Goal: Information Seeking & Learning: Learn about a topic

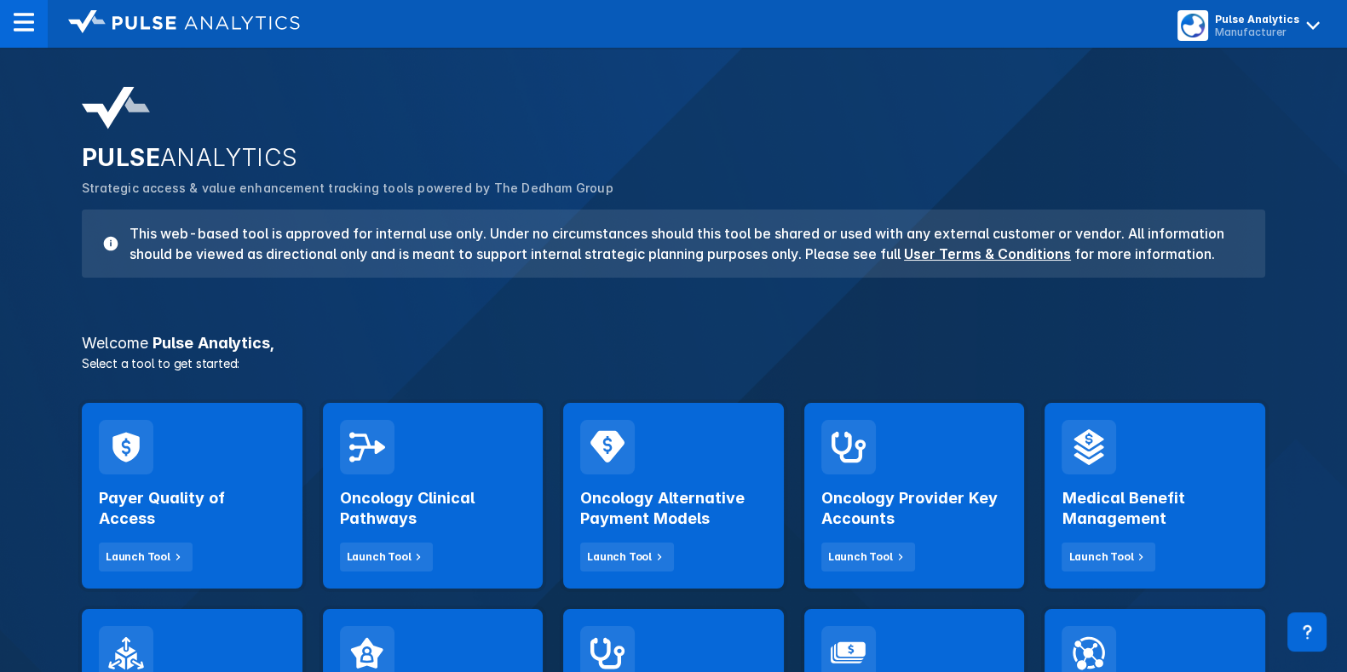
scroll to position [195, 0]
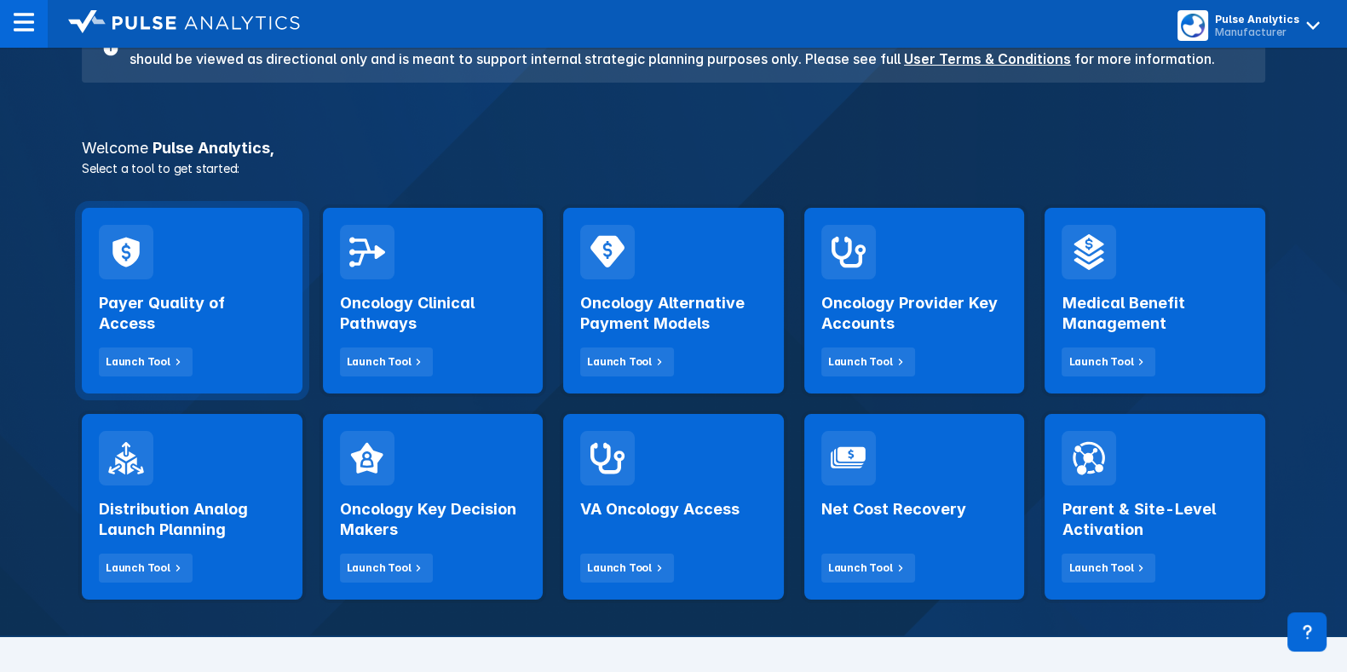
click at [250, 293] on h2 "Payer Quality of Access" at bounding box center [192, 313] width 187 height 41
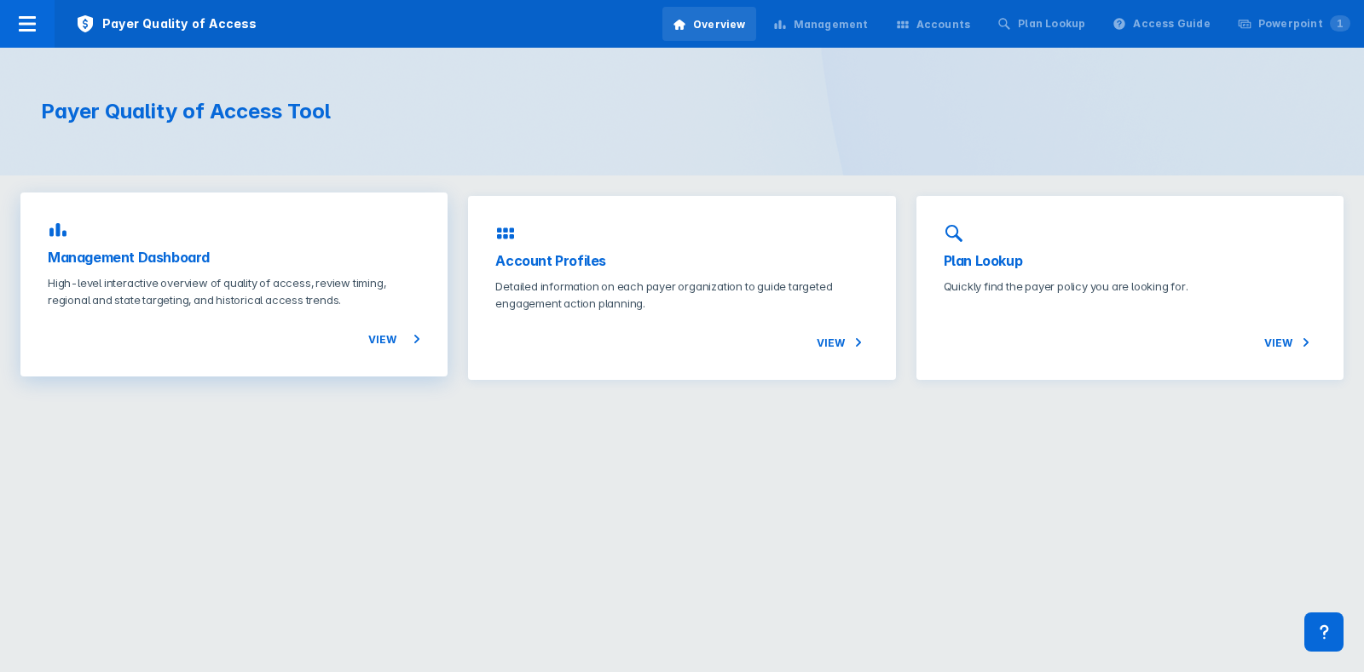
click at [326, 235] on div "Management Dashboard High-level interactive overview of quality of access, revi…" at bounding box center [233, 285] width 427 height 184
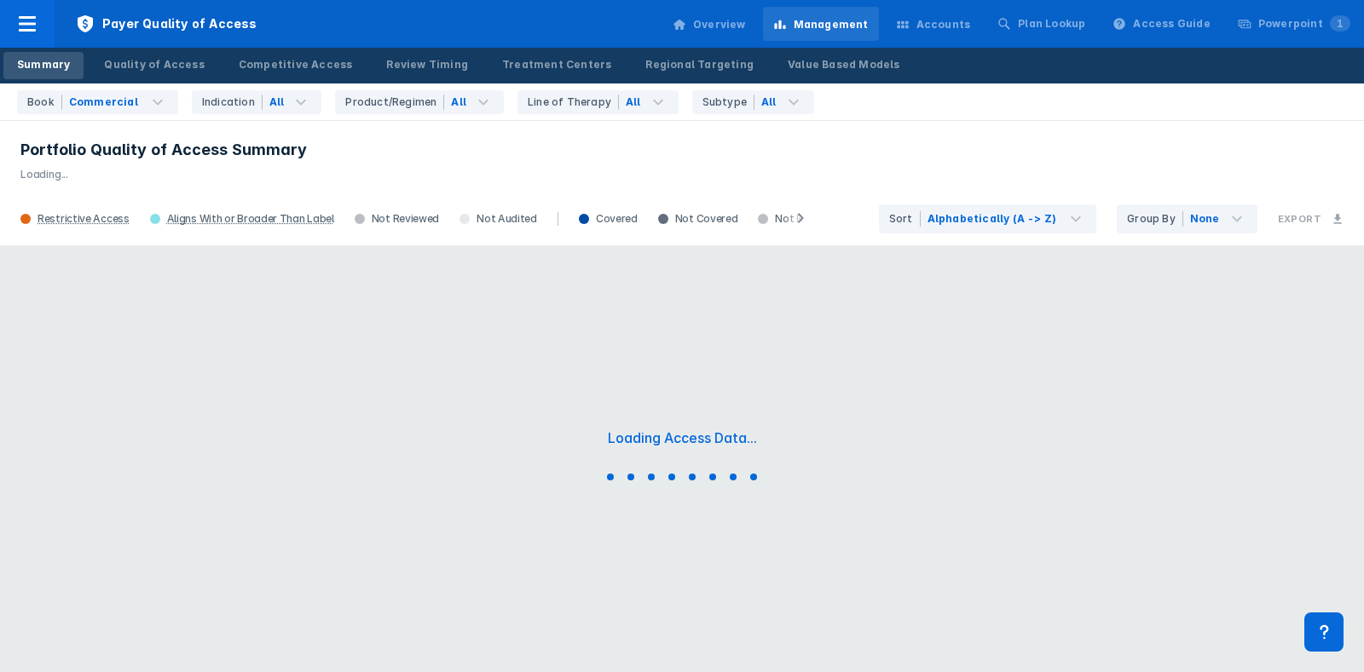
click at [311, 121] on header "Portfolio Quality of Access Summary Loading..." at bounding box center [682, 155] width 1364 height 73
click at [294, 112] on div "All" at bounding box center [292, 102] width 60 height 24
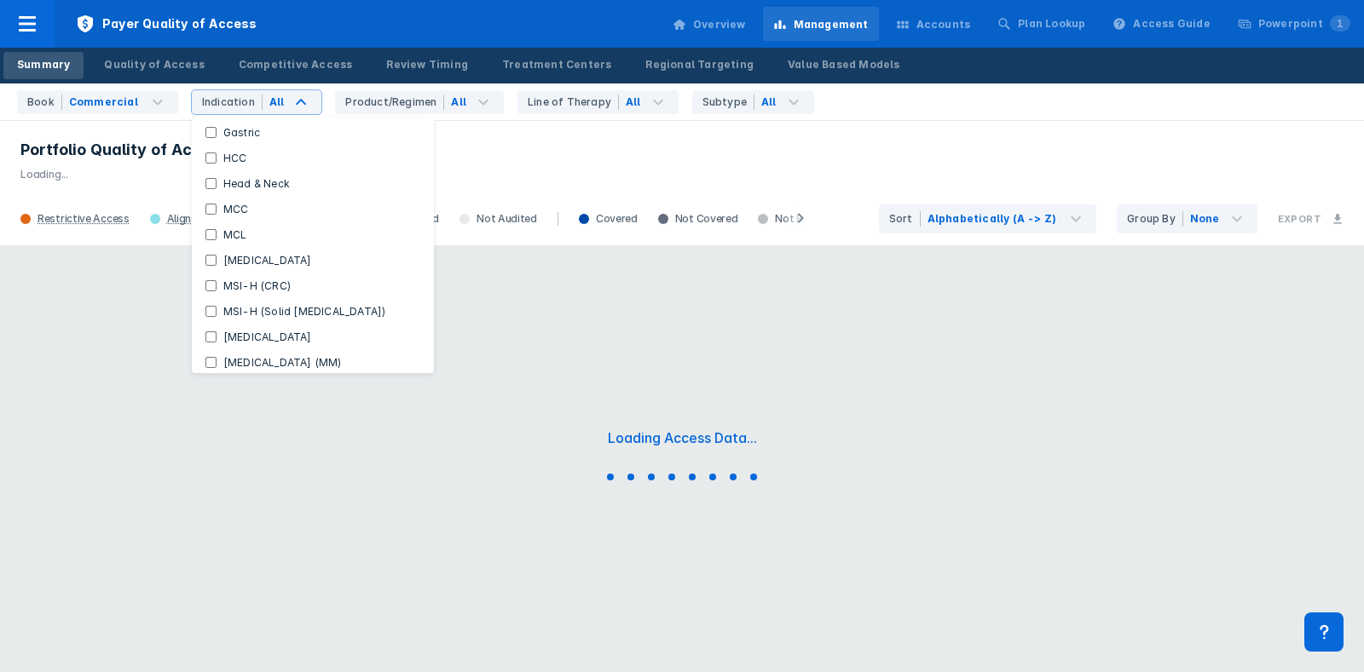
scroll to position [323, 0]
click at [205, 236] on input "MCL" at bounding box center [210, 235] width 11 height 11
checkbox input "true"
checkbox Indications "false"
click at [309, 101] on div "MCL" at bounding box center [296, 102] width 69 height 24
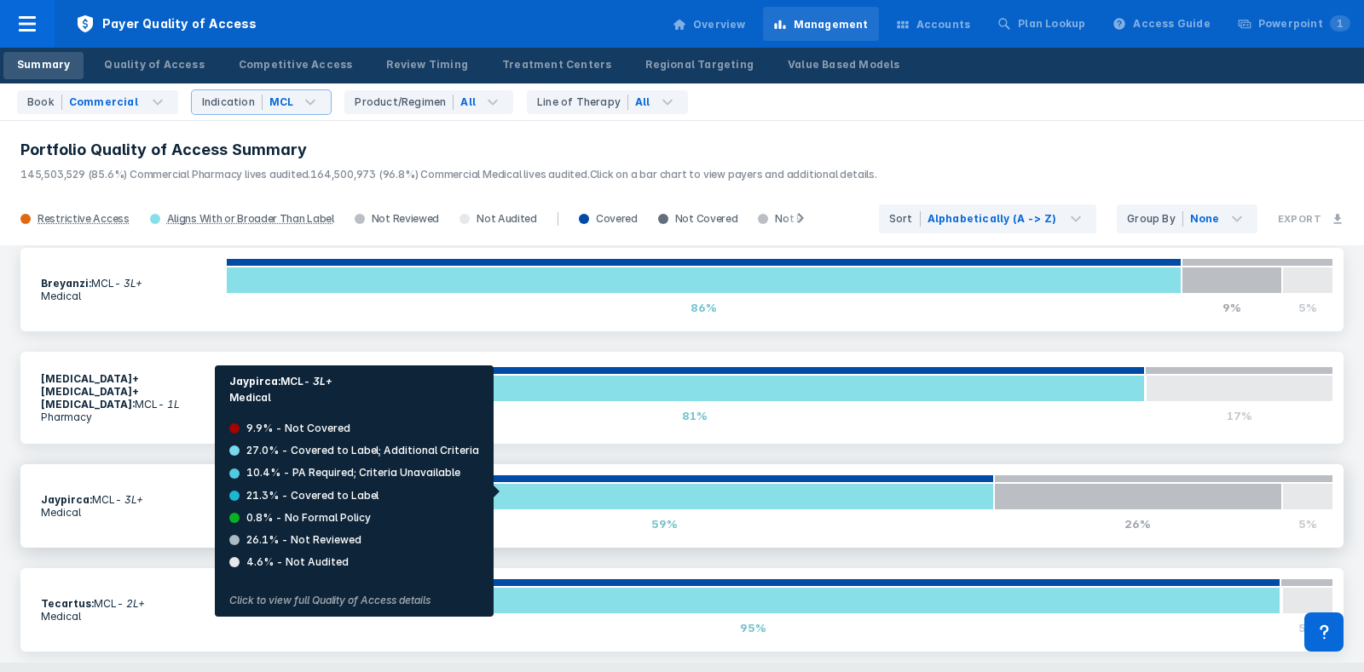
scroll to position [0, 0]
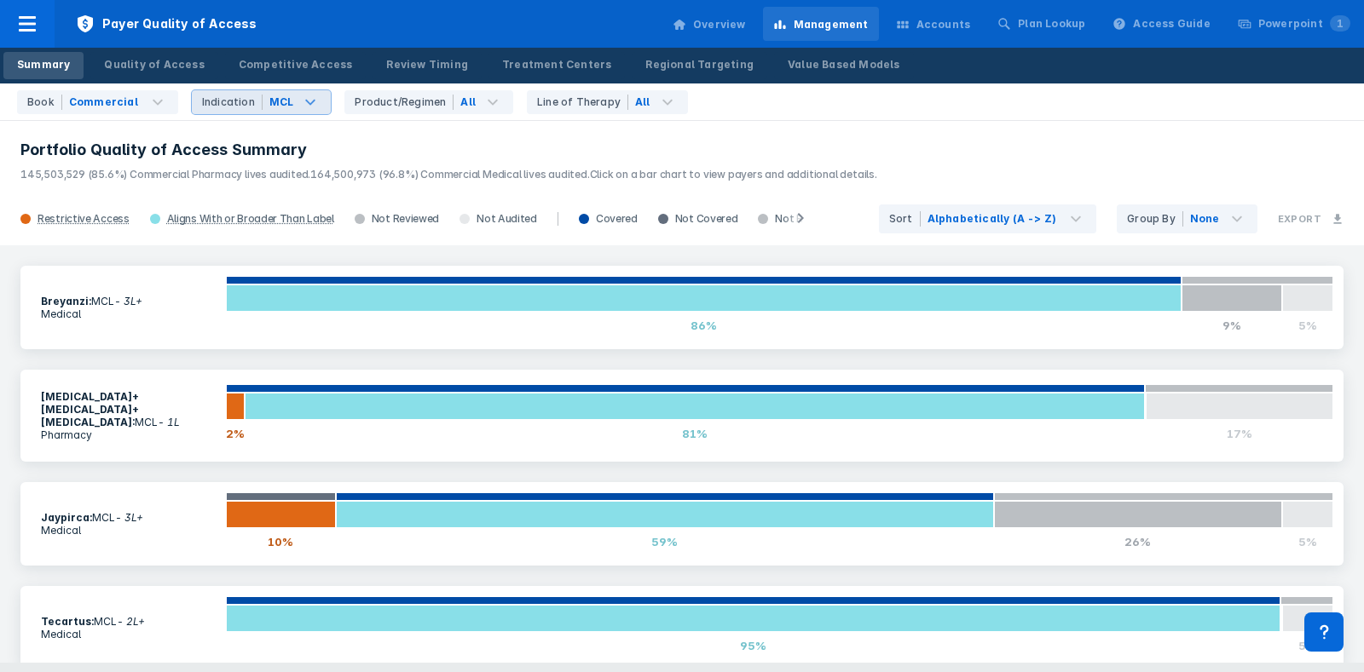
click at [300, 101] on icon at bounding box center [310, 102] width 20 height 20
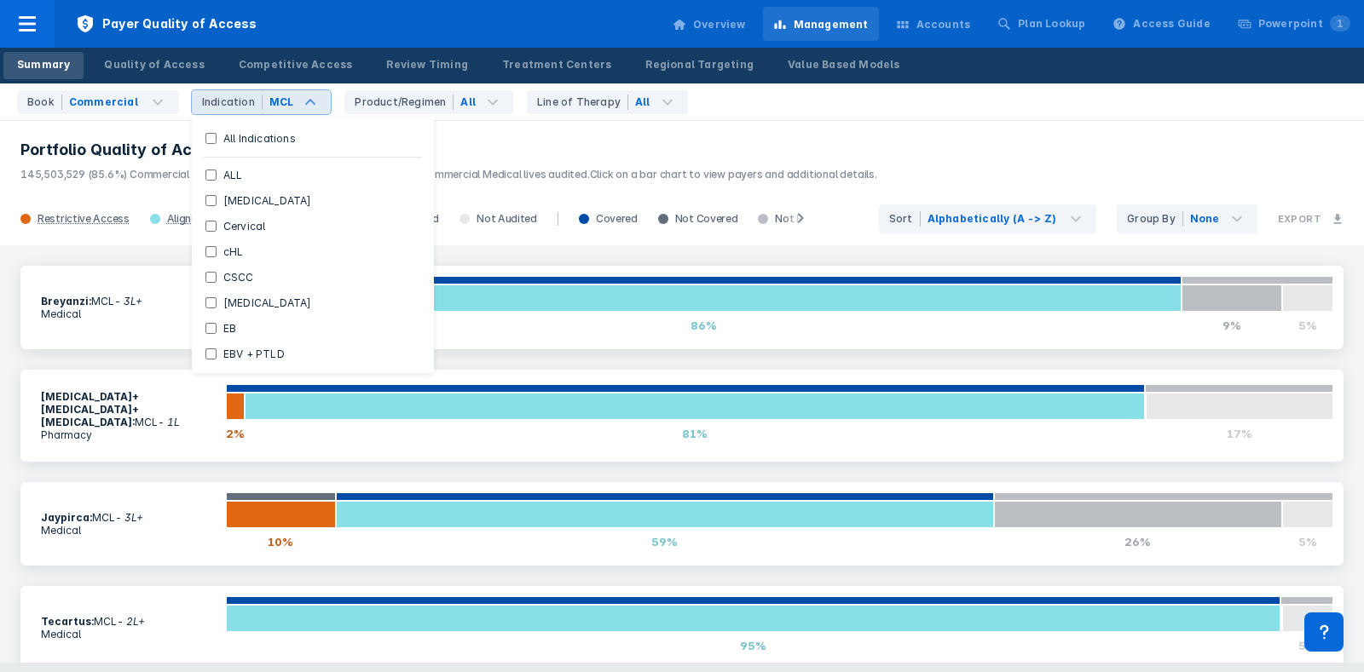
click at [301, 104] on icon at bounding box center [310, 102] width 20 height 20
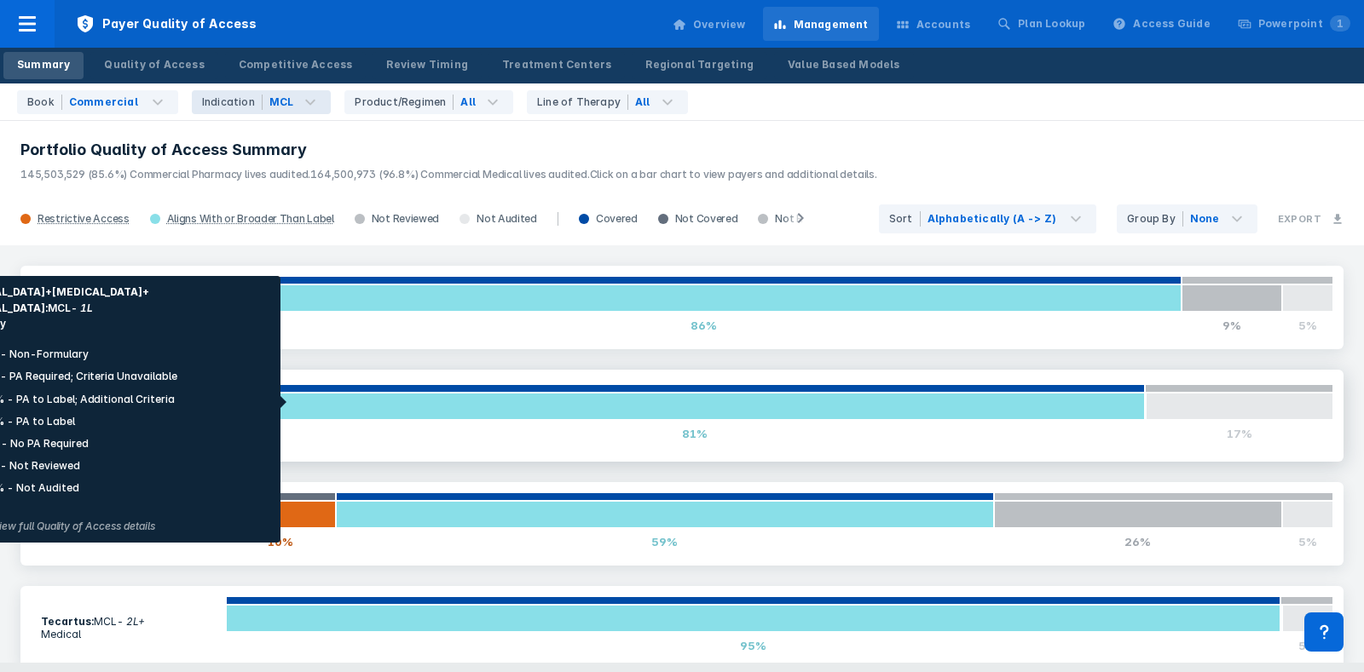
click at [233, 402] on div at bounding box center [235, 406] width 19 height 27
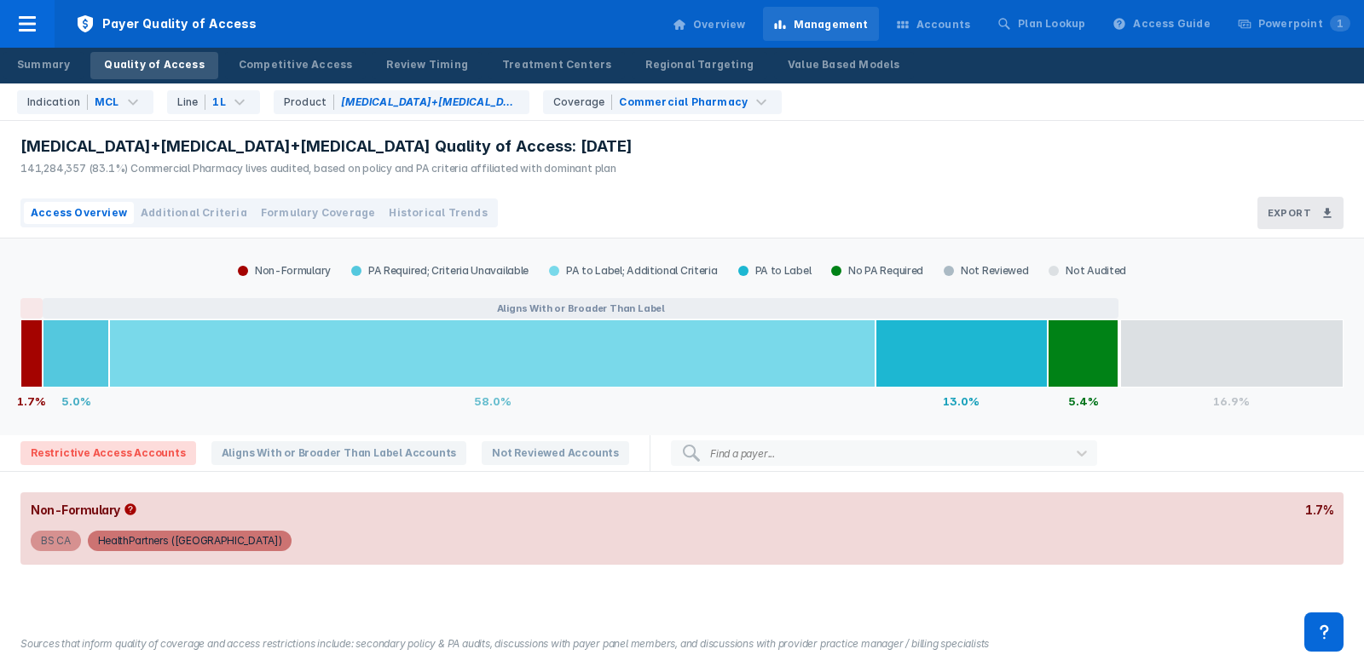
click at [61, 543] on div "BS CA" at bounding box center [56, 541] width 30 height 20
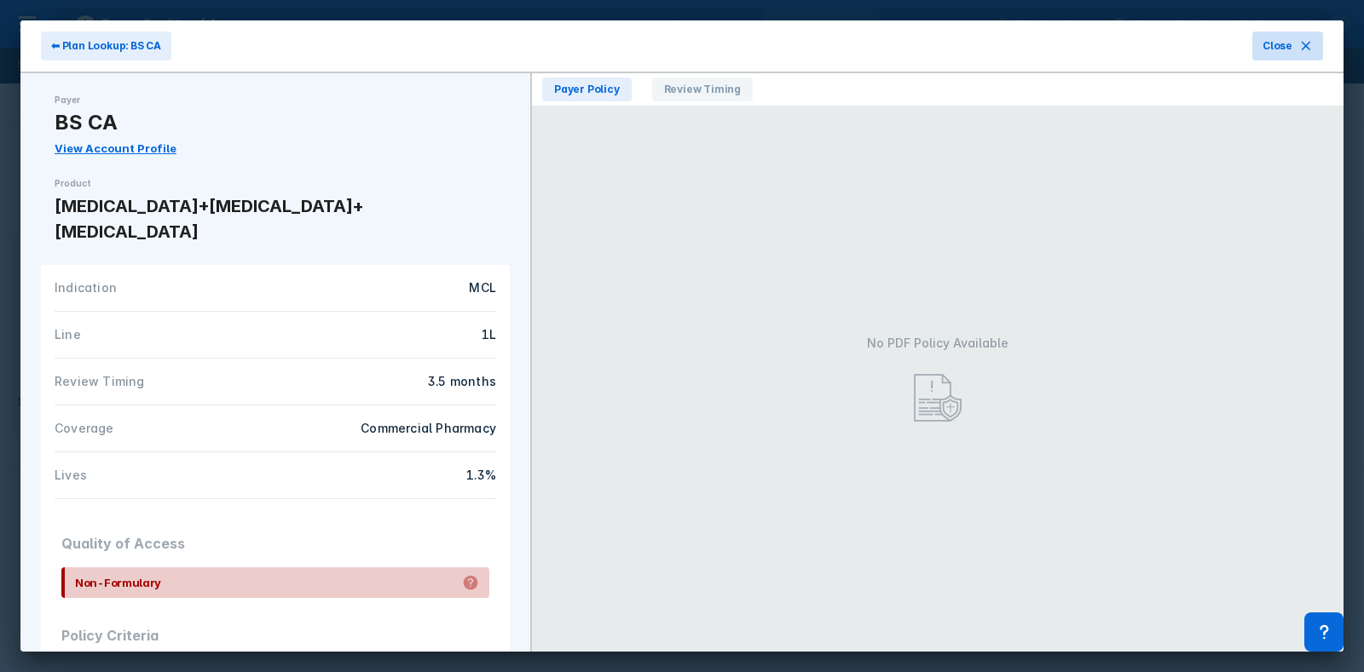
click at [1281, 49] on span "Close" at bounding box center [1277, 45] width 30 height 15
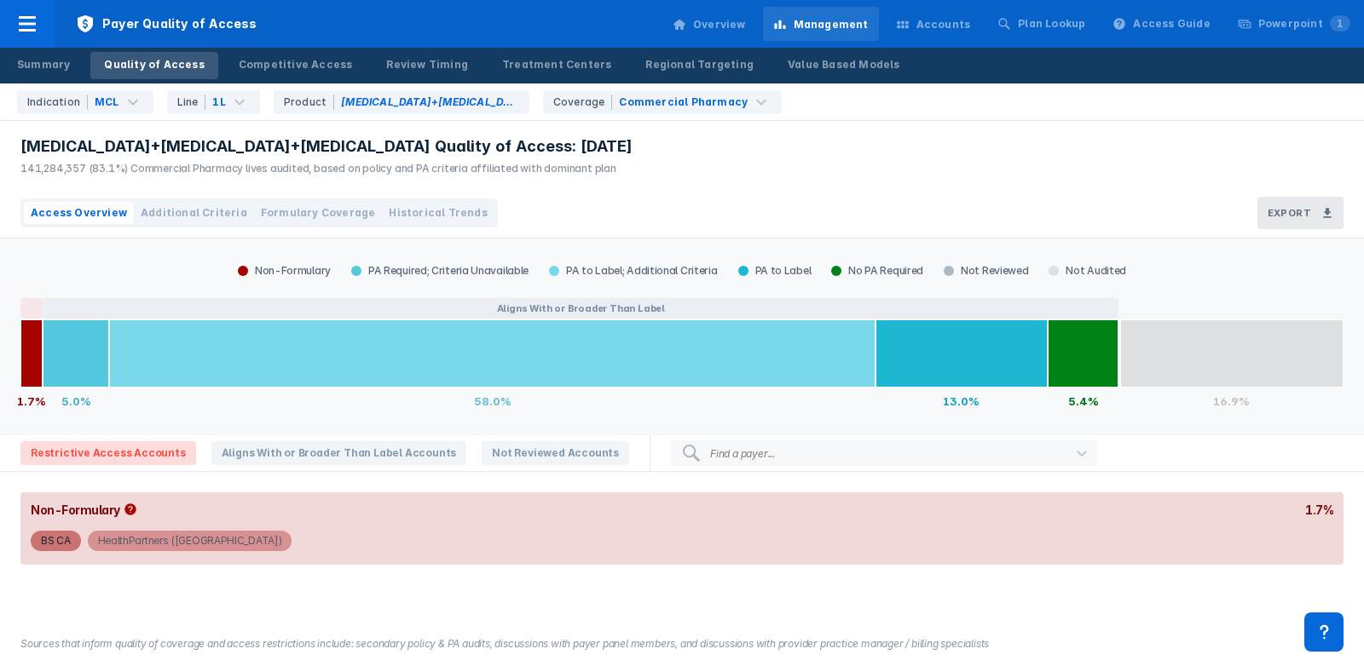
click at [159, 544] on div "HealthPartners ([GEOGRAPHIC_DATA])" at bounding box center [190, 541] width 184 height 20
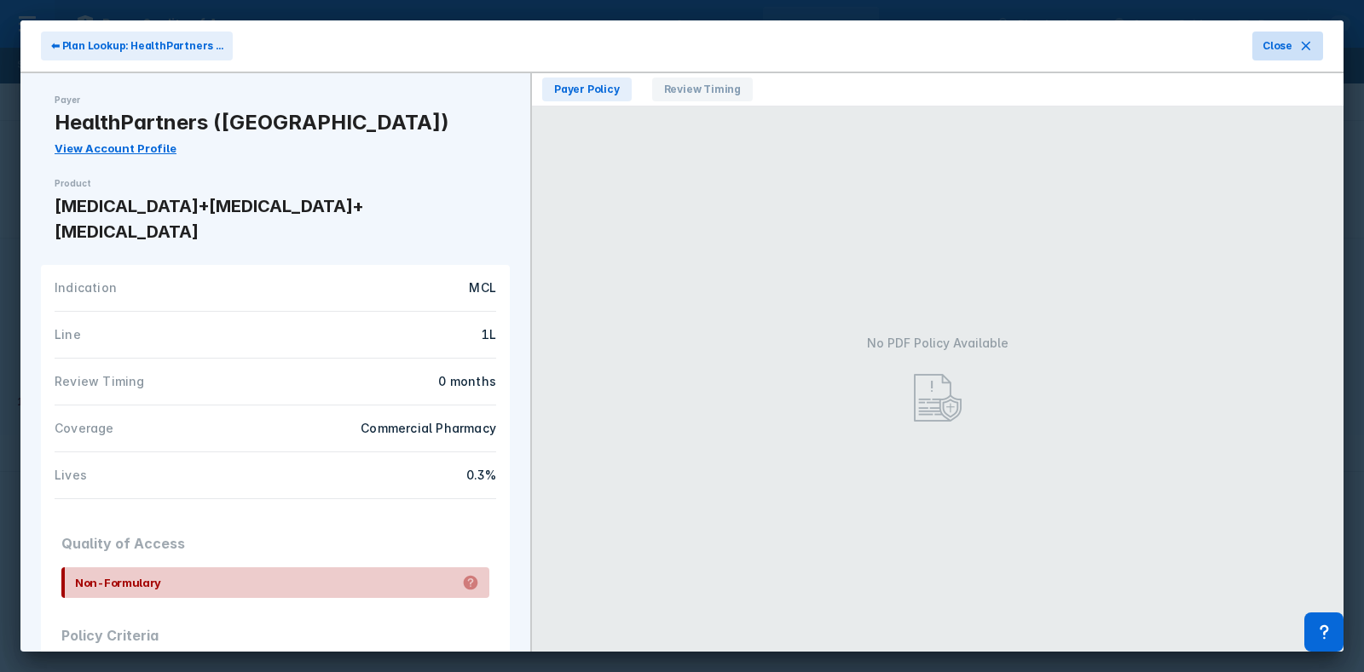
click at [1289, 53] on span "Close" at bounding box center [1277, 45] width 30 height 15
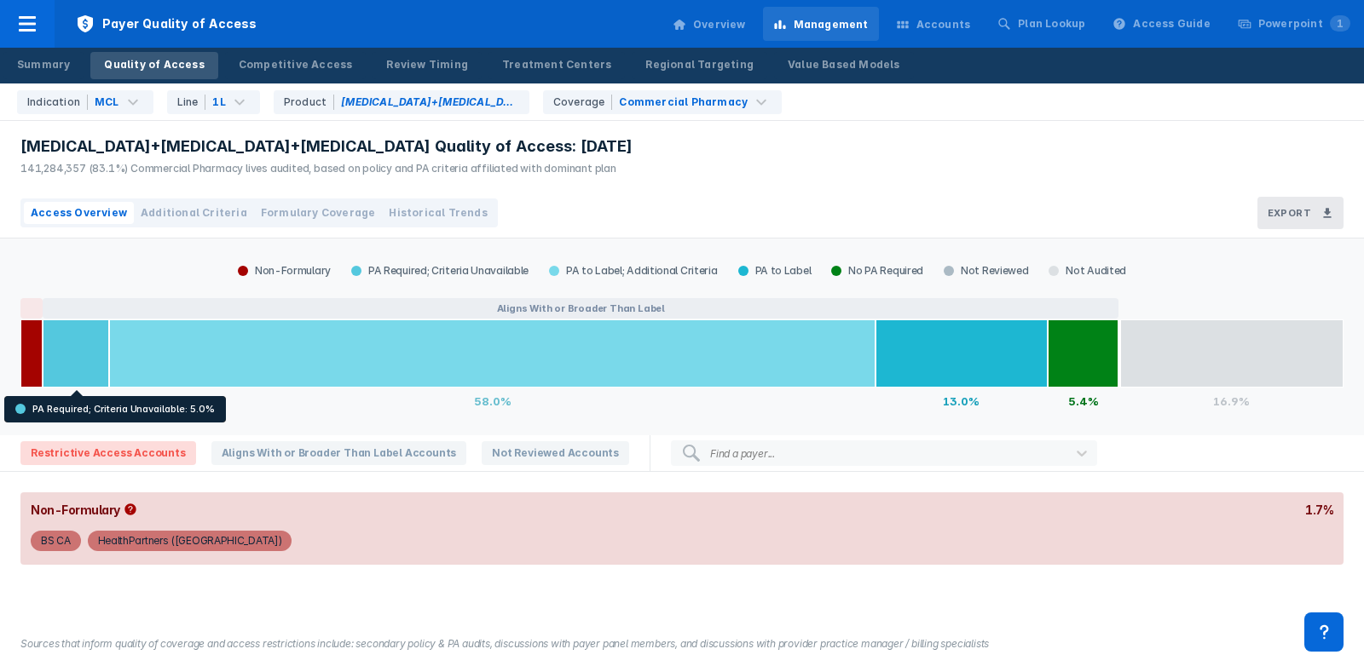
click at [182, 60] on div "Quality of Access" at bounding box center [154, 64] width 100 height 15
click at [257, 60] on div "Competitive Access" at bounding box center [296, 64] width 114 height 15
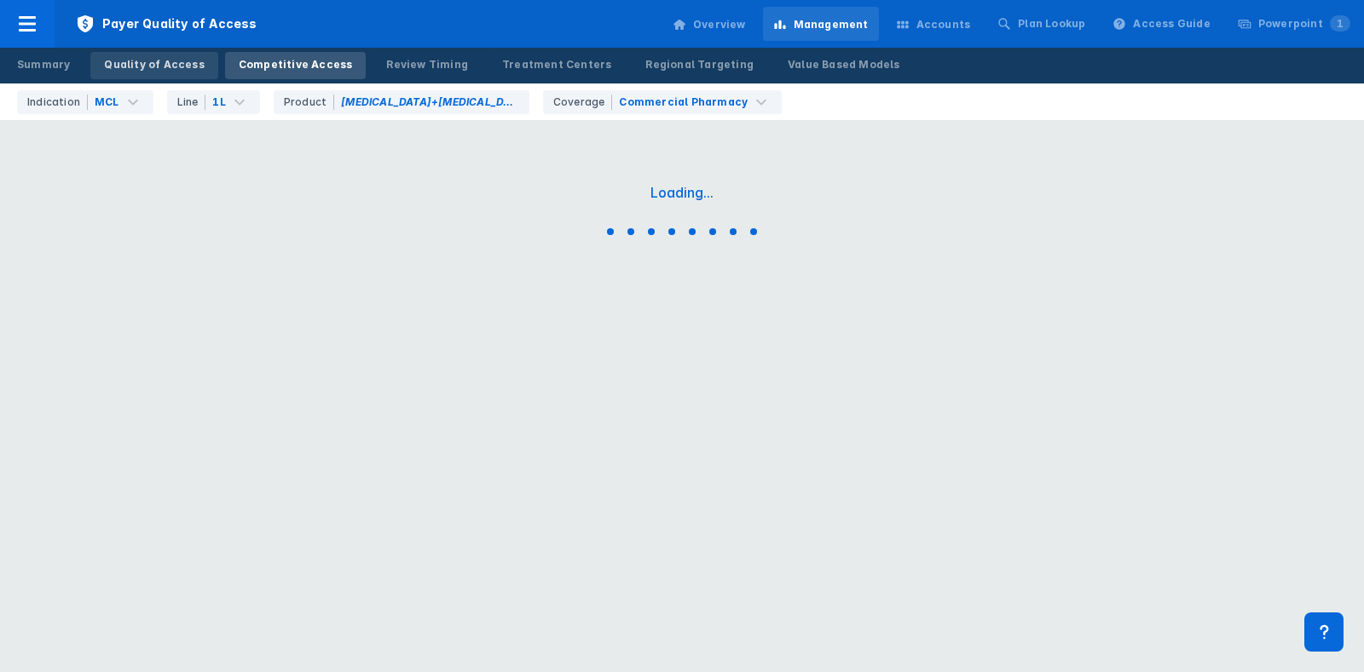
click at [140, 59] on div "Quality of Access" at bounding box center [154, 64] width 100 height 15
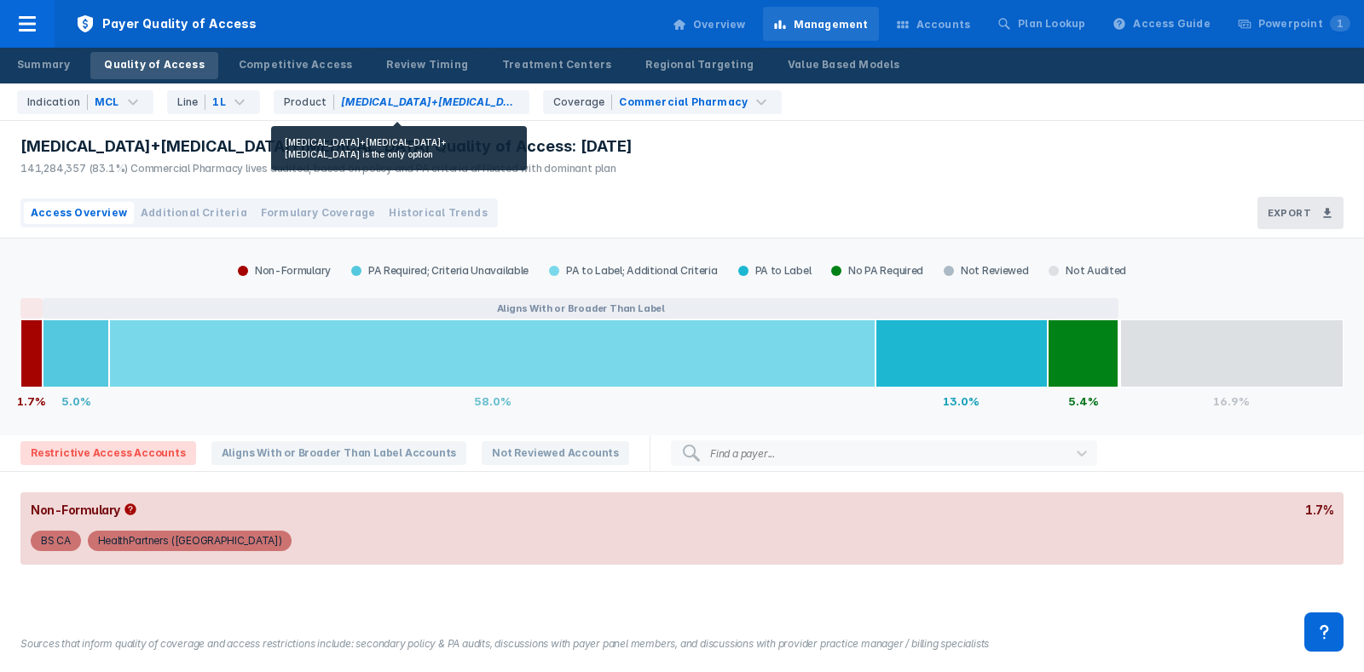
click at [424, 93] on div "Product [MEDICAL_DATA]+[MEDICAL_DATA]+[MEDICAL_DATA]" at bounding box center [402, 102] width 256 height 24
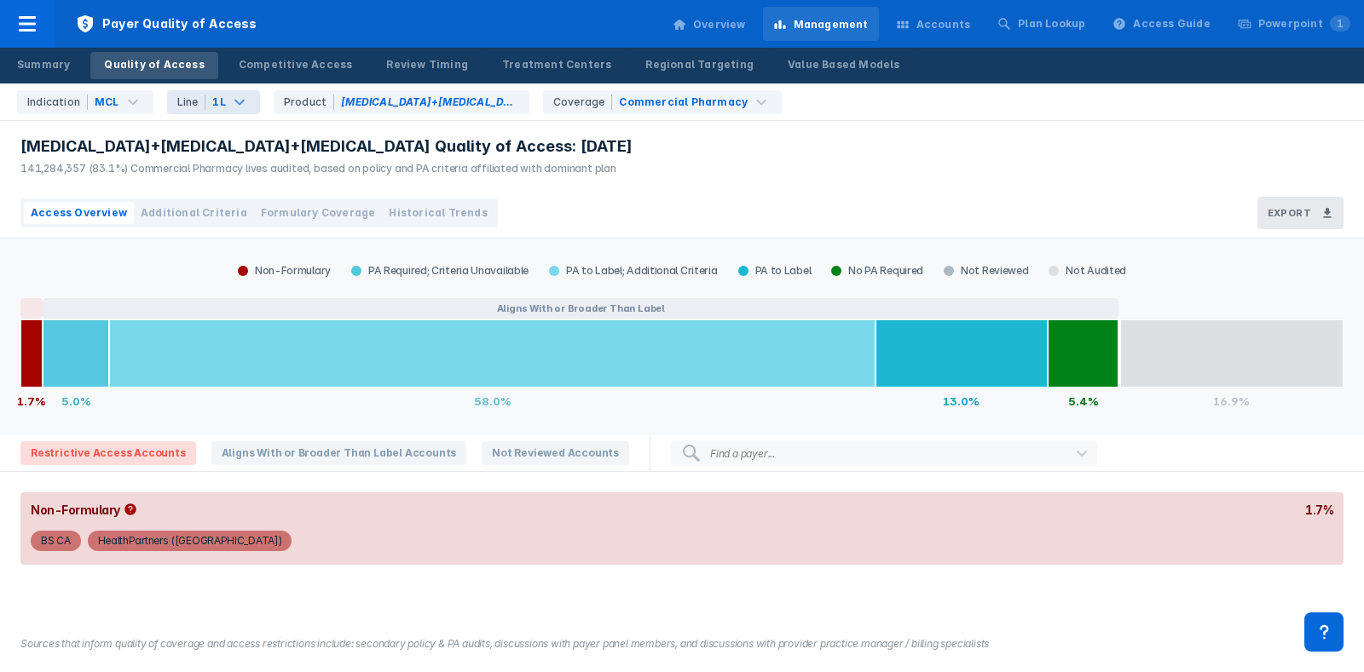
click at [208, 109] on div "Line 1L" at bounding box center [213, 102] width 93 height 24
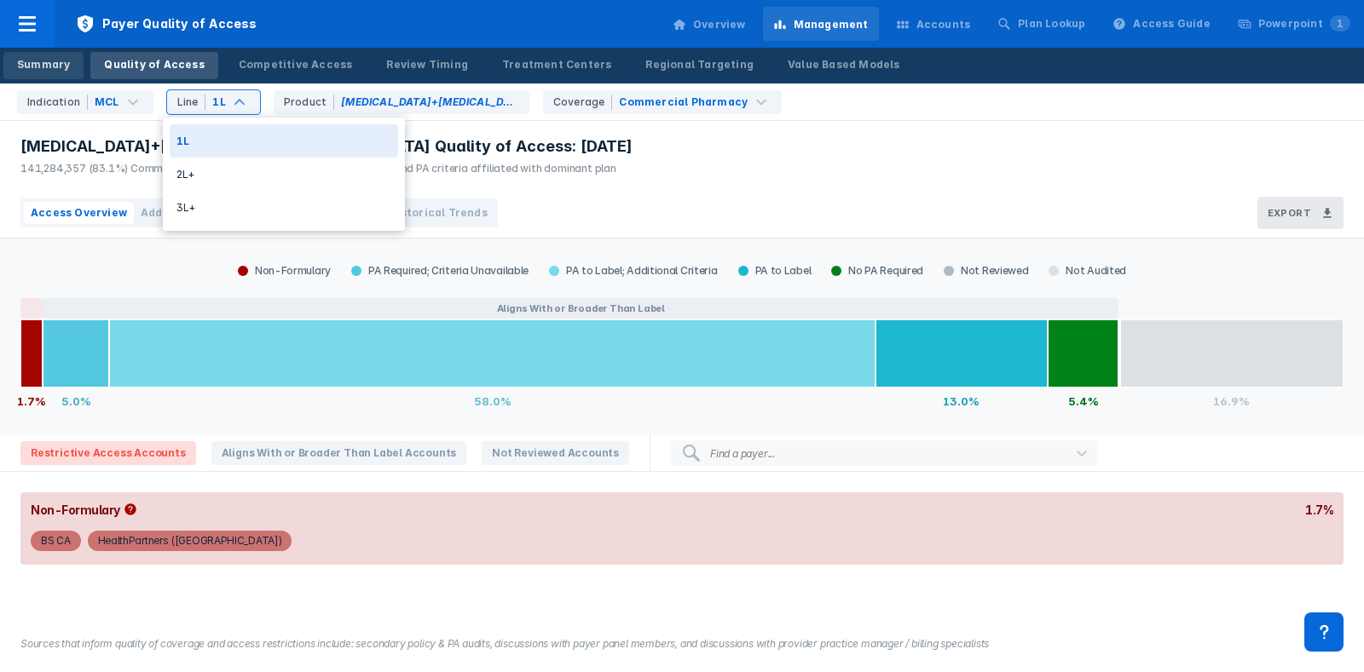
click at [51, 74] on link "Summary" at bounding box center [43, 65] width 80 height 27
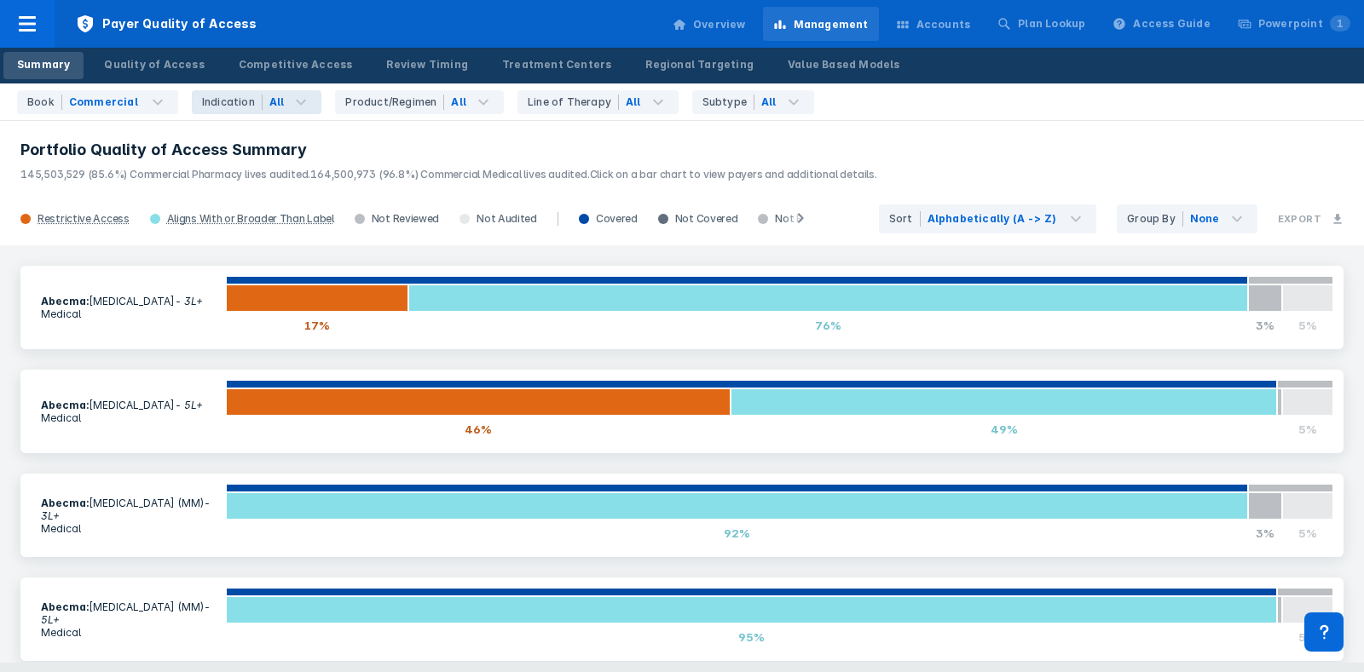
click at [269, 108] on div "All" at bounding box center [276, 102] width 15 height 15
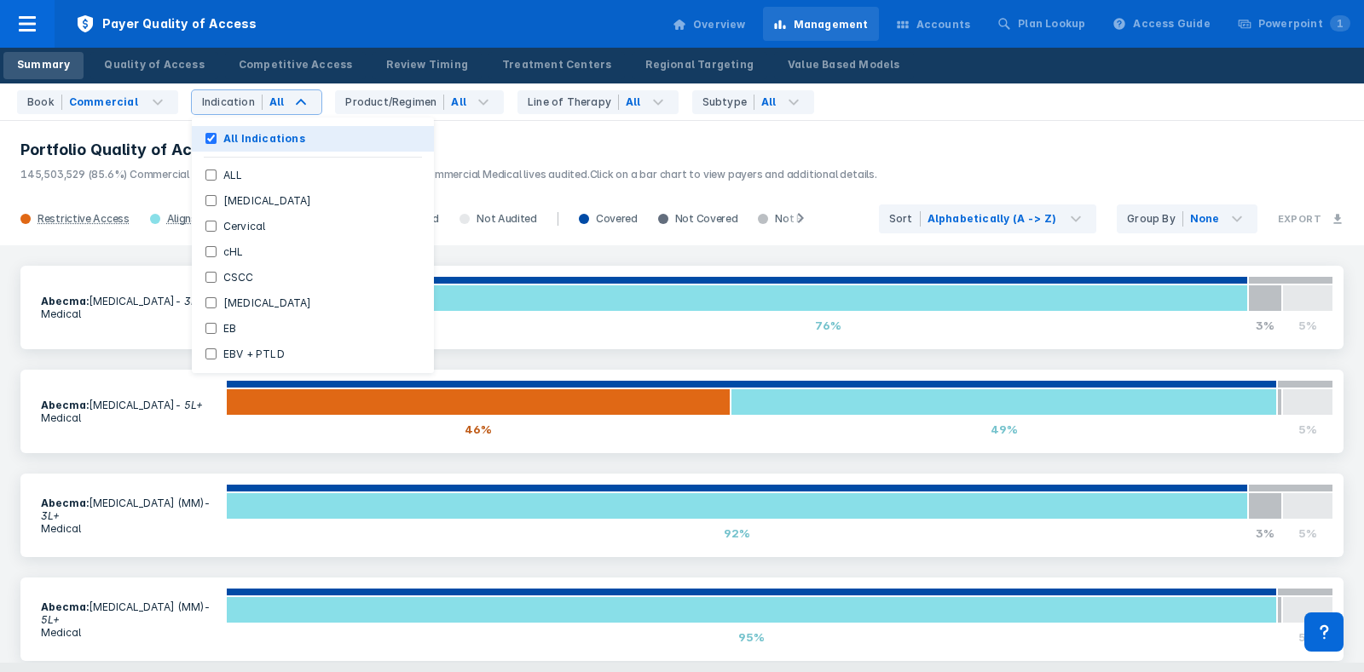
click at [205, 136] on Indications "All Indications" at bounding box center [210, 138] width 11 height 11
checkbox Indications "true"
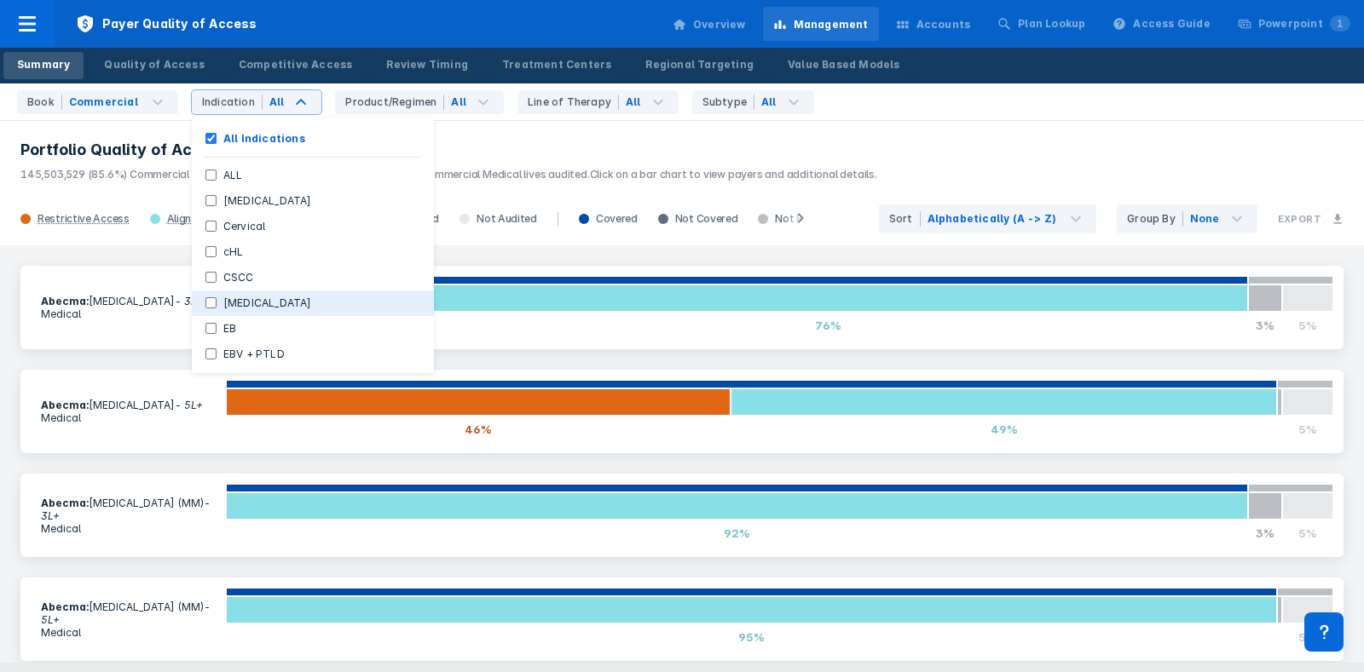
click at [205, 297] on input "[MEDICAL_DATA]" at bounding box center [210, 302] width 11 height 11
checkbox input "true"
checkbox Indications "false"
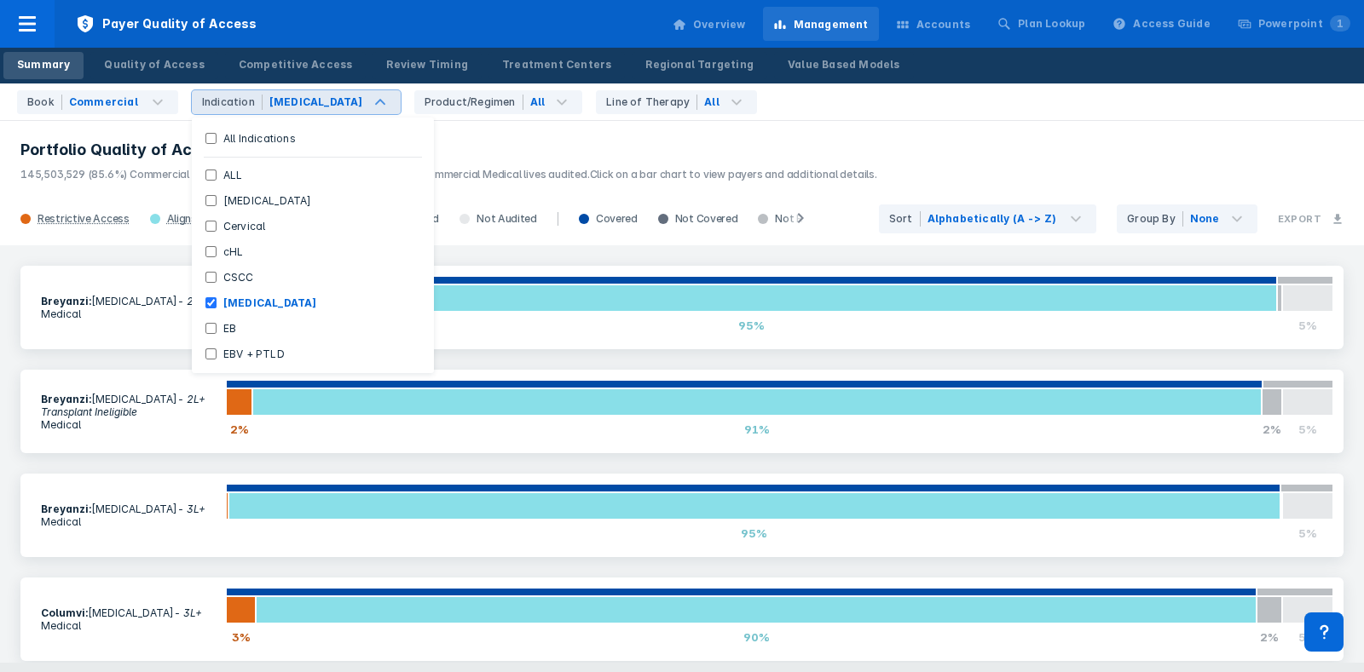
click at [262, 103] on div "[MEDICAL_DATA]" at bounding box center [331, 102] width 138 height 24
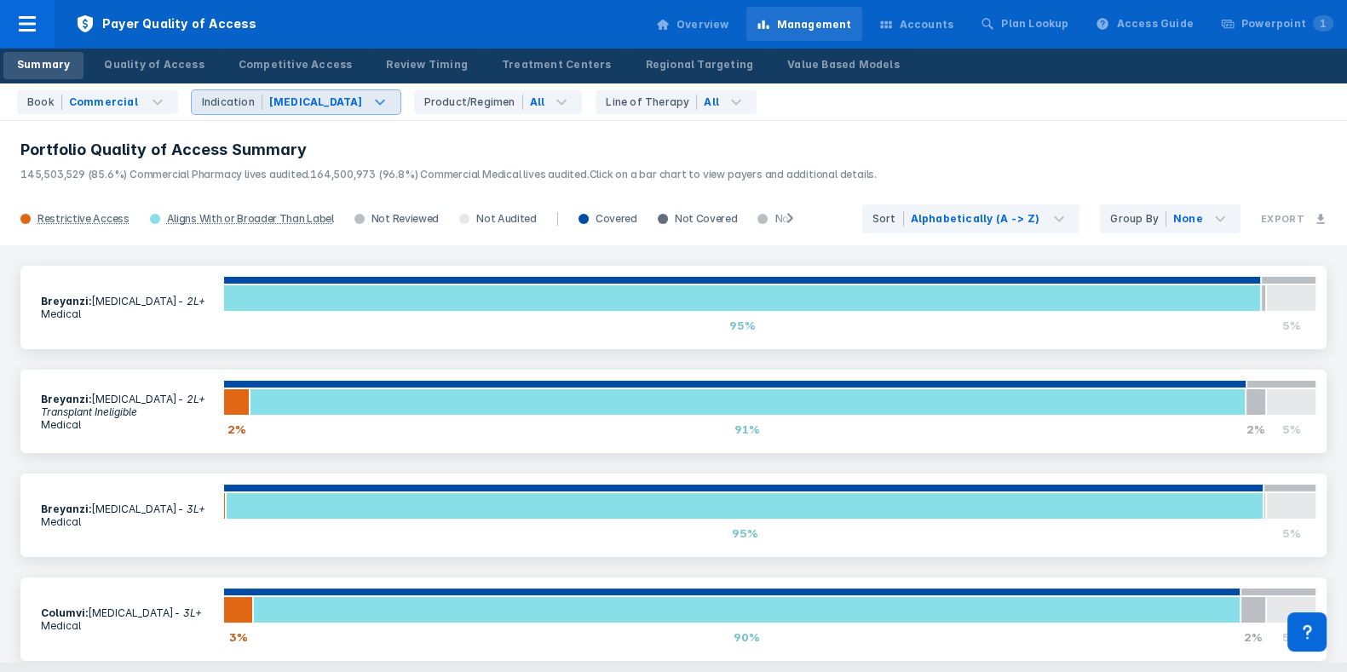
click at [286, 97] on div "[MEDICAL_DATA]" at bounding box center [316, 102] width 94 height 15
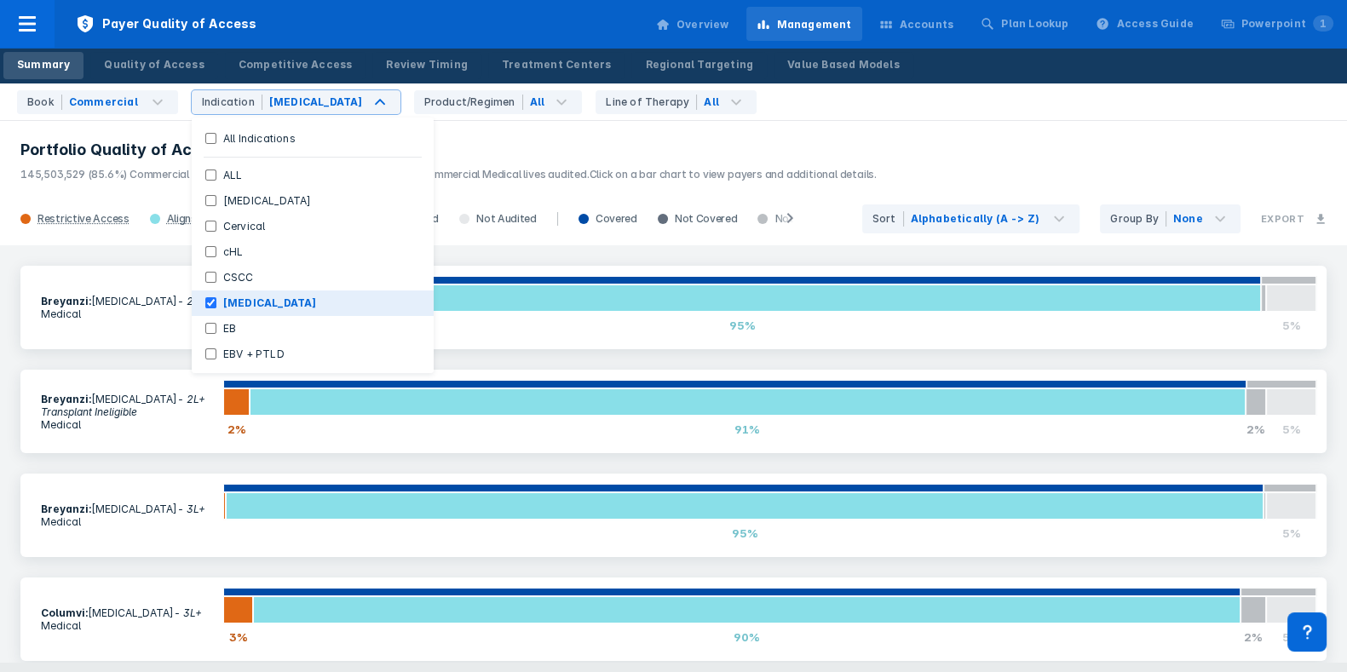
click at [206, 309] on button "[MEDICAL_DATA]" at bounding box center [313, 304] width 242 height 26
checkbox Indications "true"
checkbox input "false"
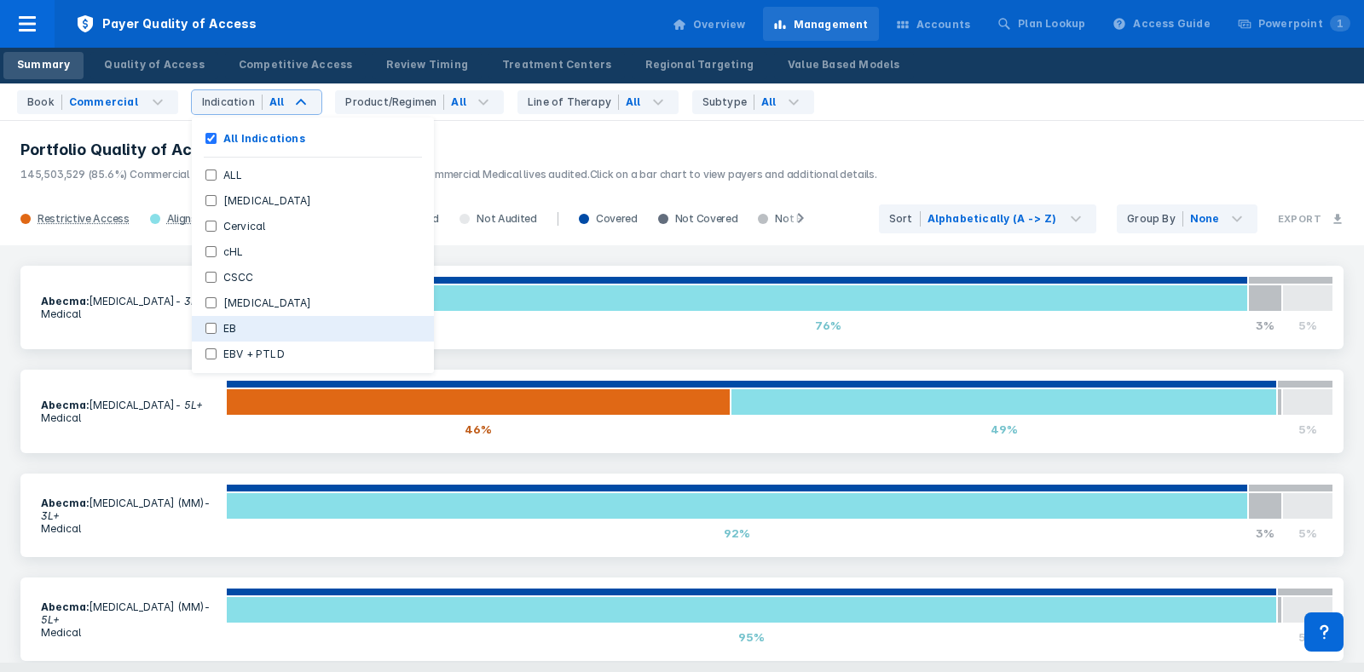
scroll to position [82, 0]
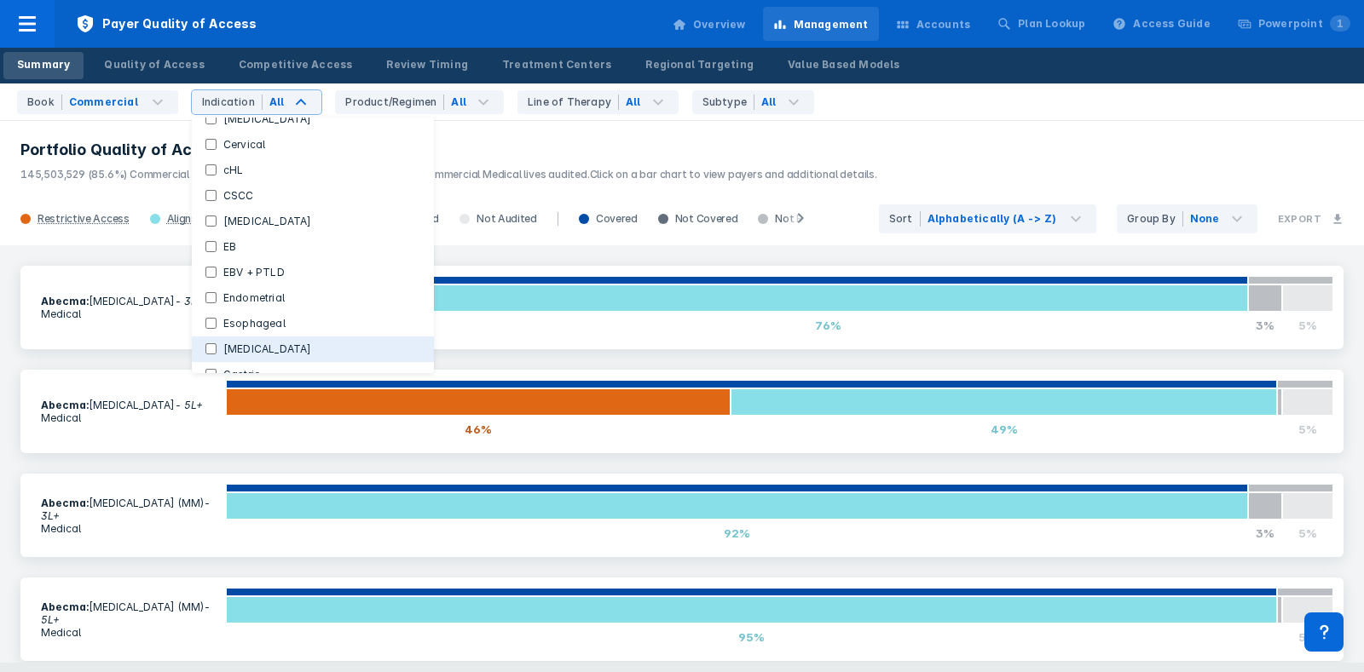
click at [234, 344] on label "[MEDICAL_DATA]" at bounding box center [267, 349] width 102 height 15
click at [216, 344] on Lymphoma "[MEDICAL_DATA]" at bounding box center [210, 348] width 11 height 11
checkbox Lymphoma "true"
checkbox Indications "false"
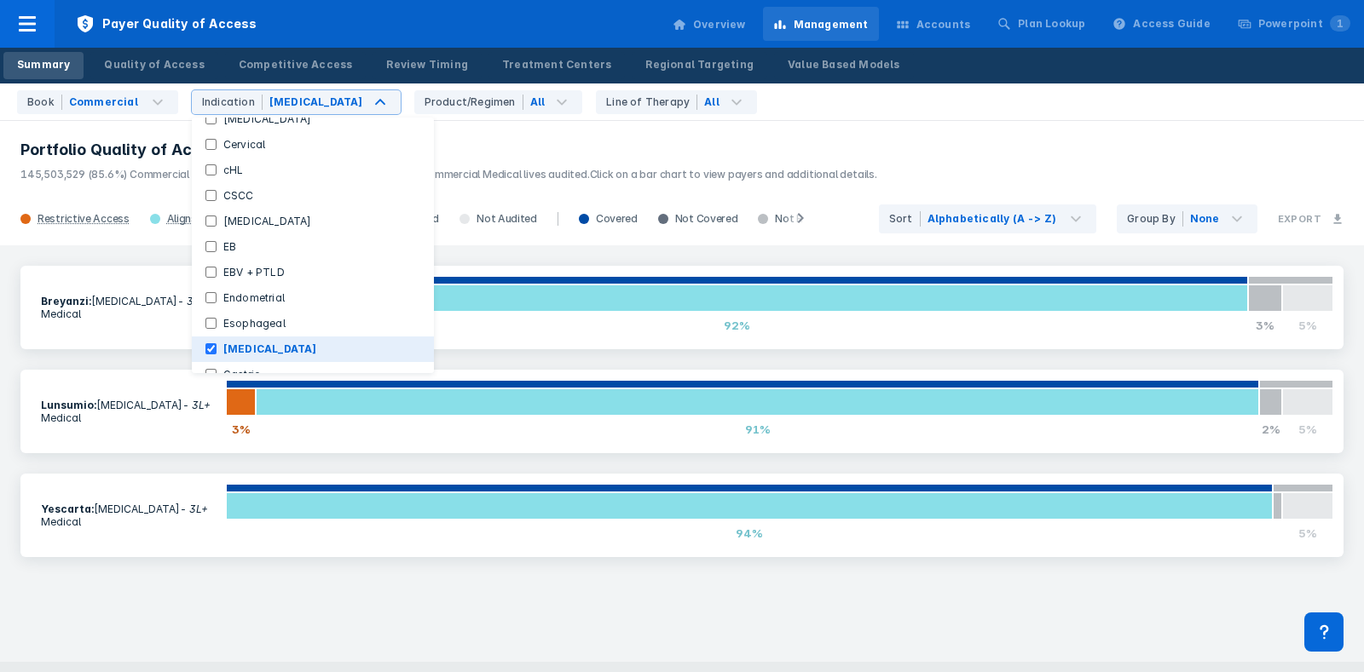
click at [234, 344] on label "[MEDICAL_DATA]" at bounding box center [269, 349] width 107 height 15
click at [216, 344] on Lymphoma "[MEDICAL_DATA]" at bounding box center [210, 348] width 11 height 11
checkbox Lymphoma "false"
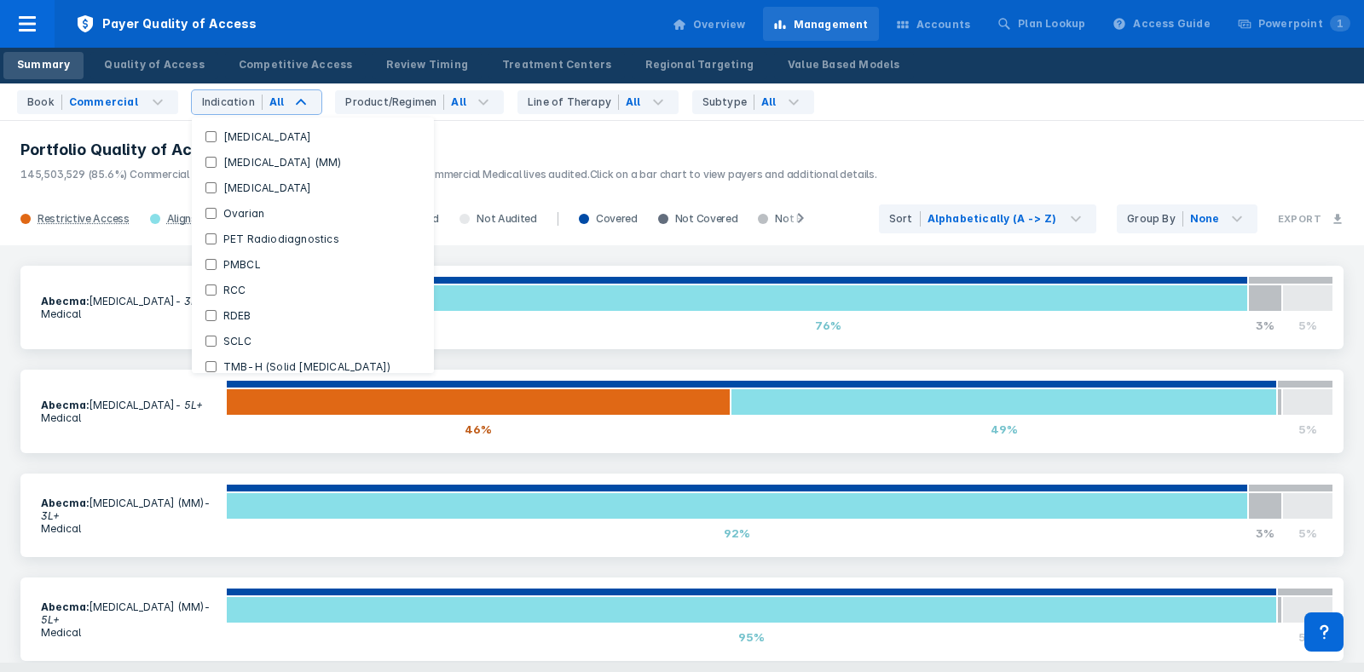
scroll to position [546, 0]
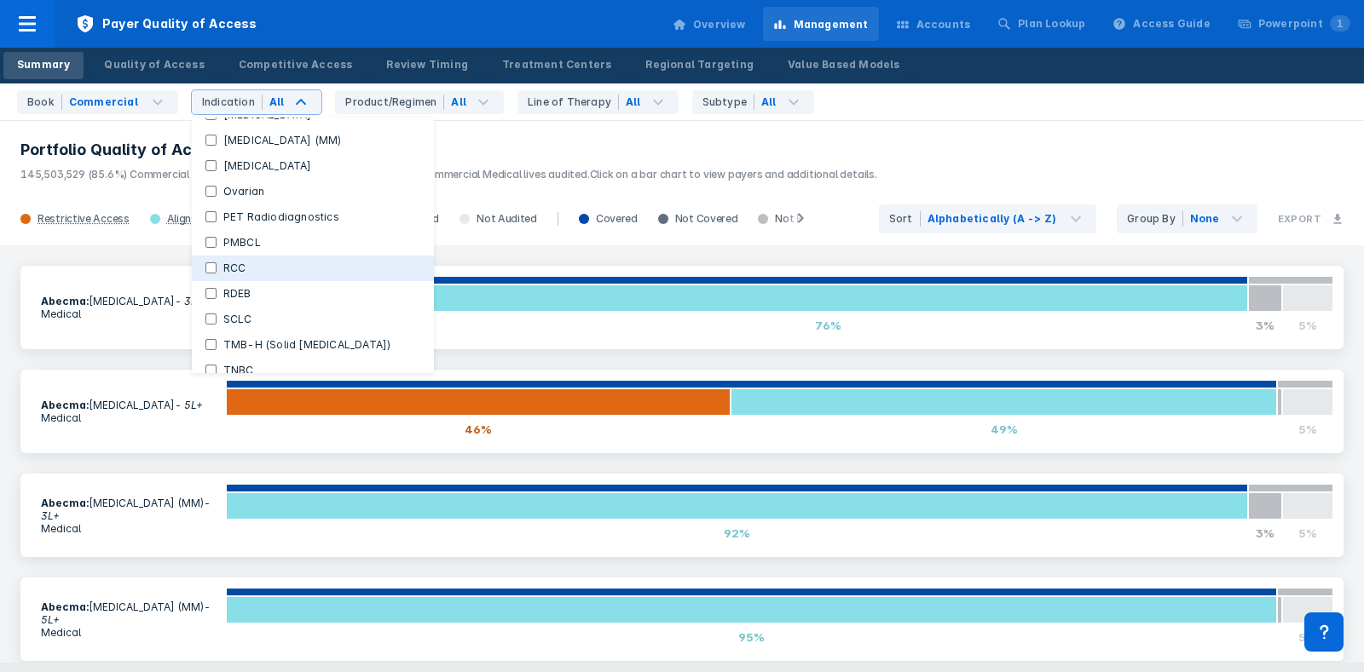
click at [253, 262] on button "RCC" at bounding box center [313, 269] width 242 height 26
checkbox Indications "false"
checkbox input "true"
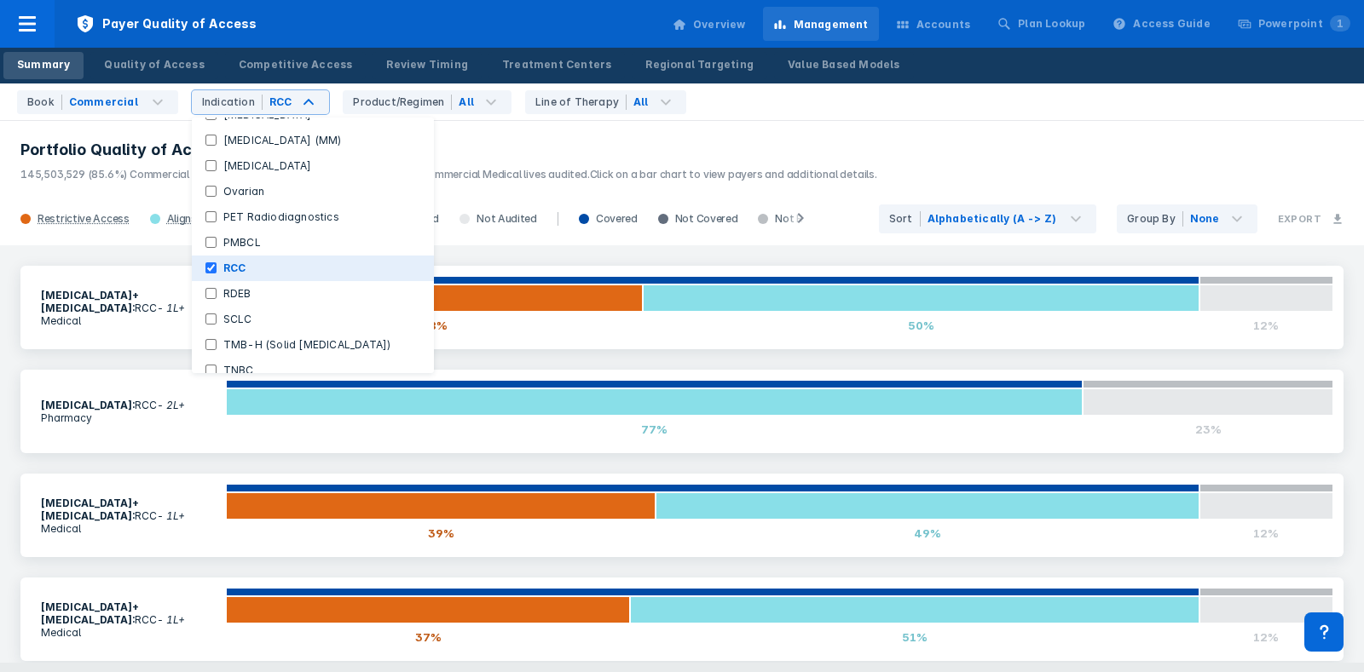
click at [253, 262] on button "RCC" at bounding box center [313, 269] width 242 height 26
checkbox Indications "true"
checkbox input "false"
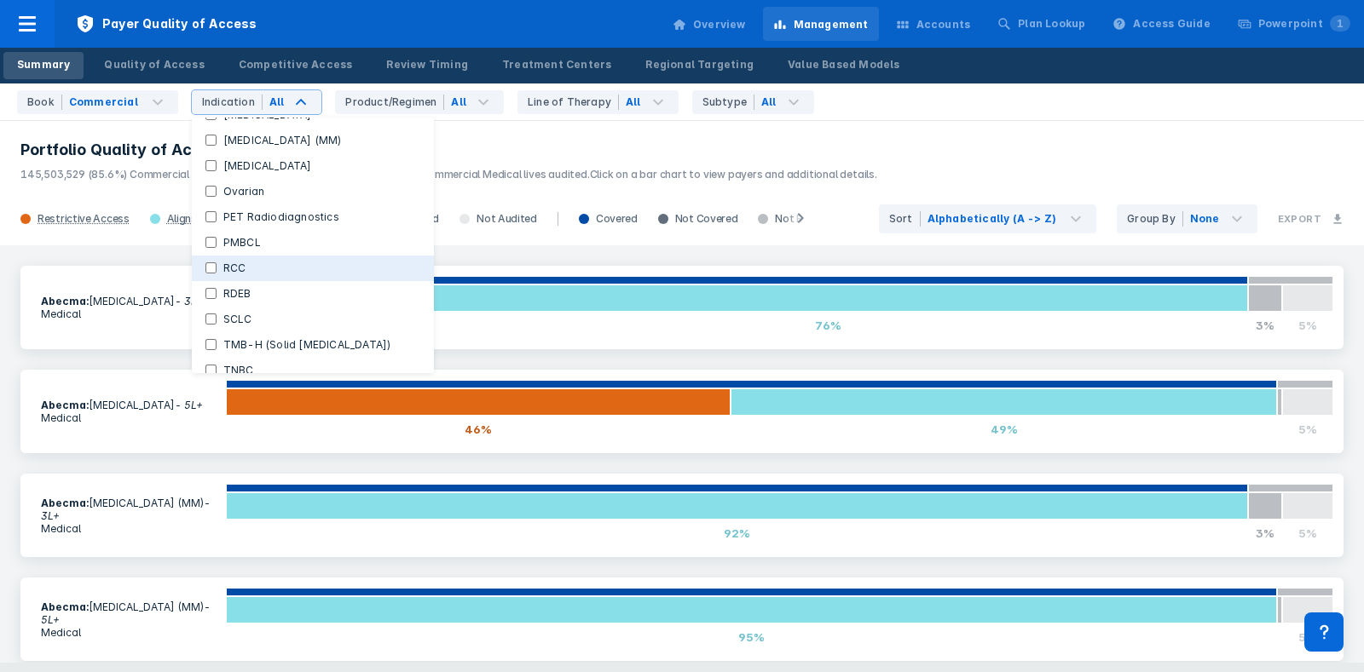
scroll to position [615, 0]
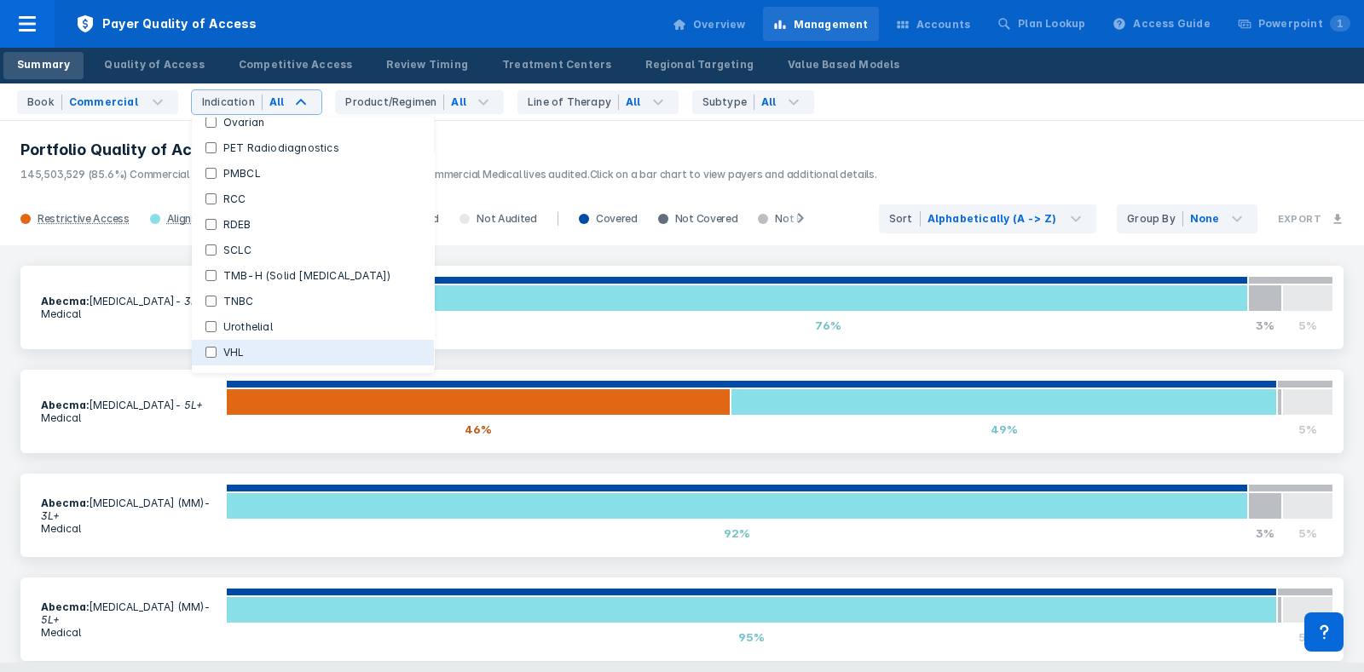
click at [260, 340] on button "VHL" at bounding box center [313, 353] width 242 height 26
checkbox Indications "false"
checkbox input "true"
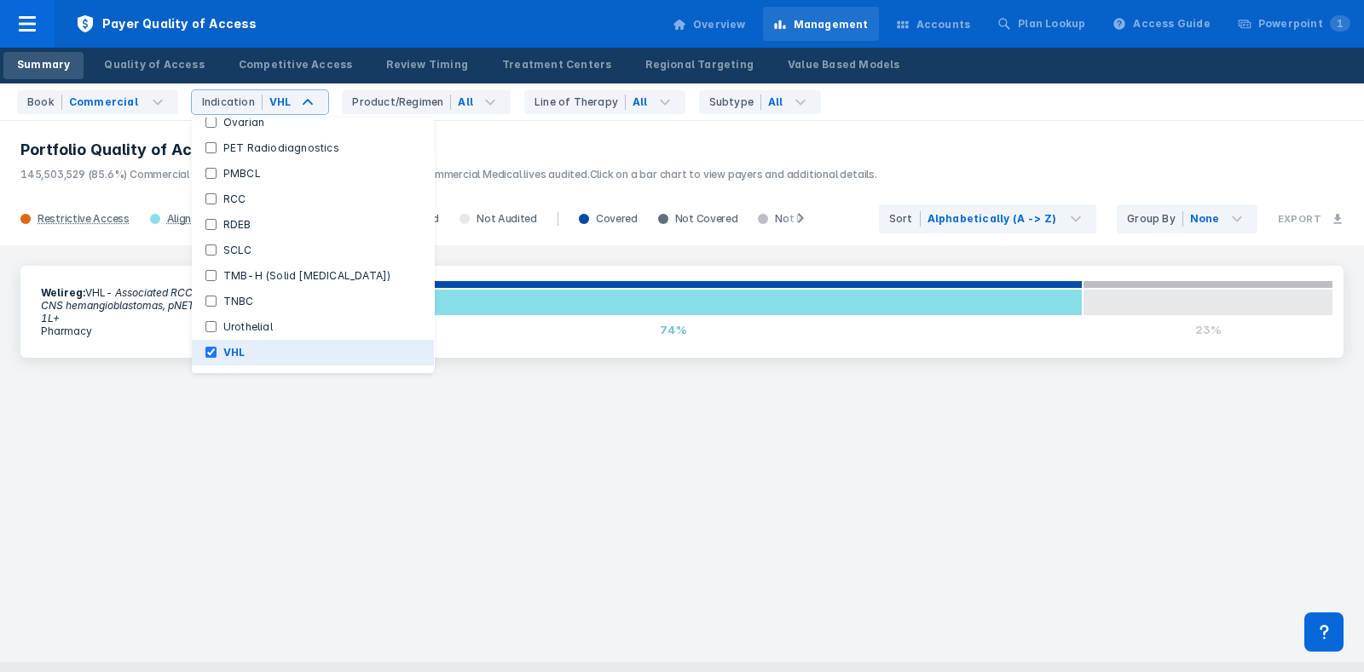
click at [260, 340] on button "VHL" at bounding box center [313, 353] width 242 height 26
checkbox Indications "true"
checkbox input "false"
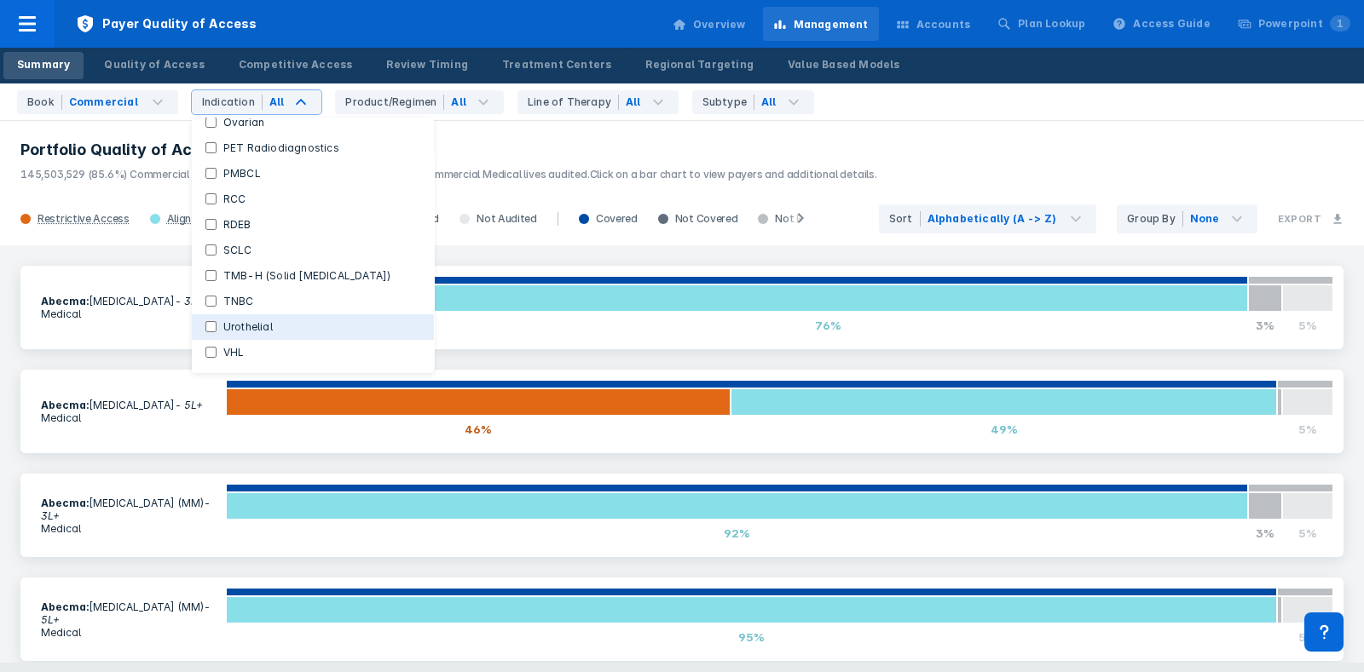
click at [260, 330] on label "Urothelial" at bounding box center [247, 327] width 63 height 15
click at [216, 330] on input "Urothelial" at bounding box center [210, 326] width 11 height 11
checkbox input "true"
checkbox Indications "false"
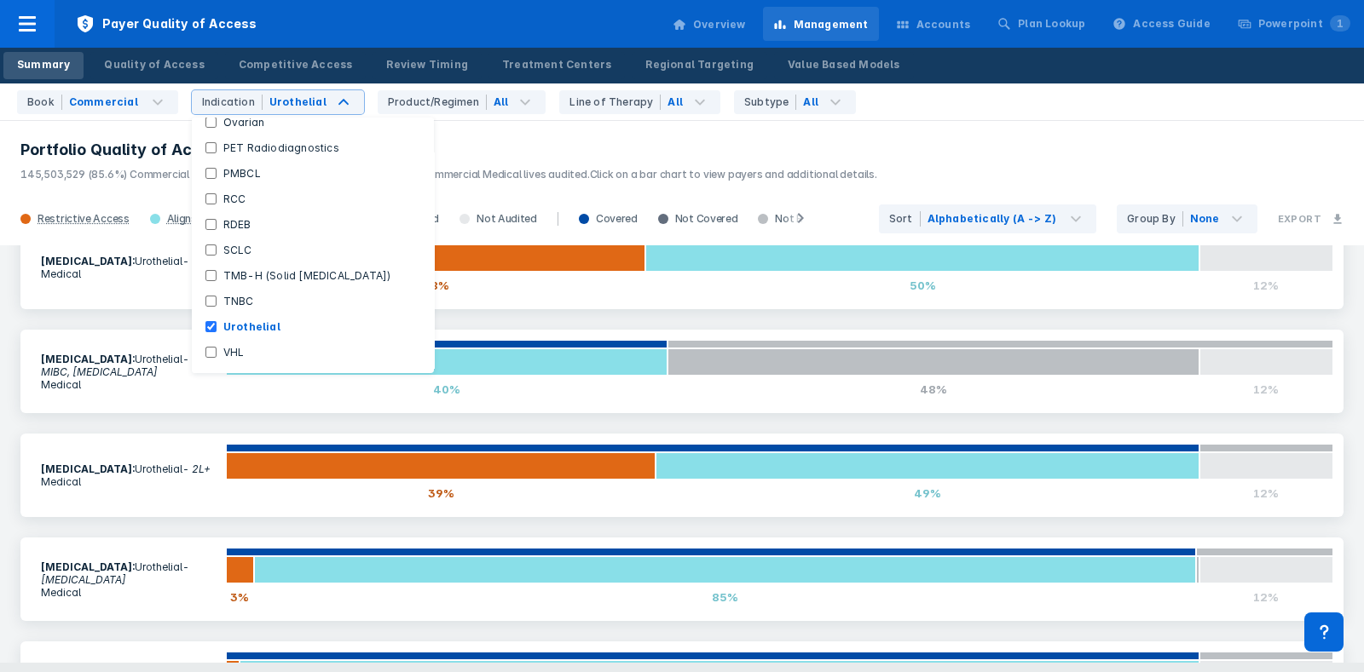
scroll to position [822, 0]
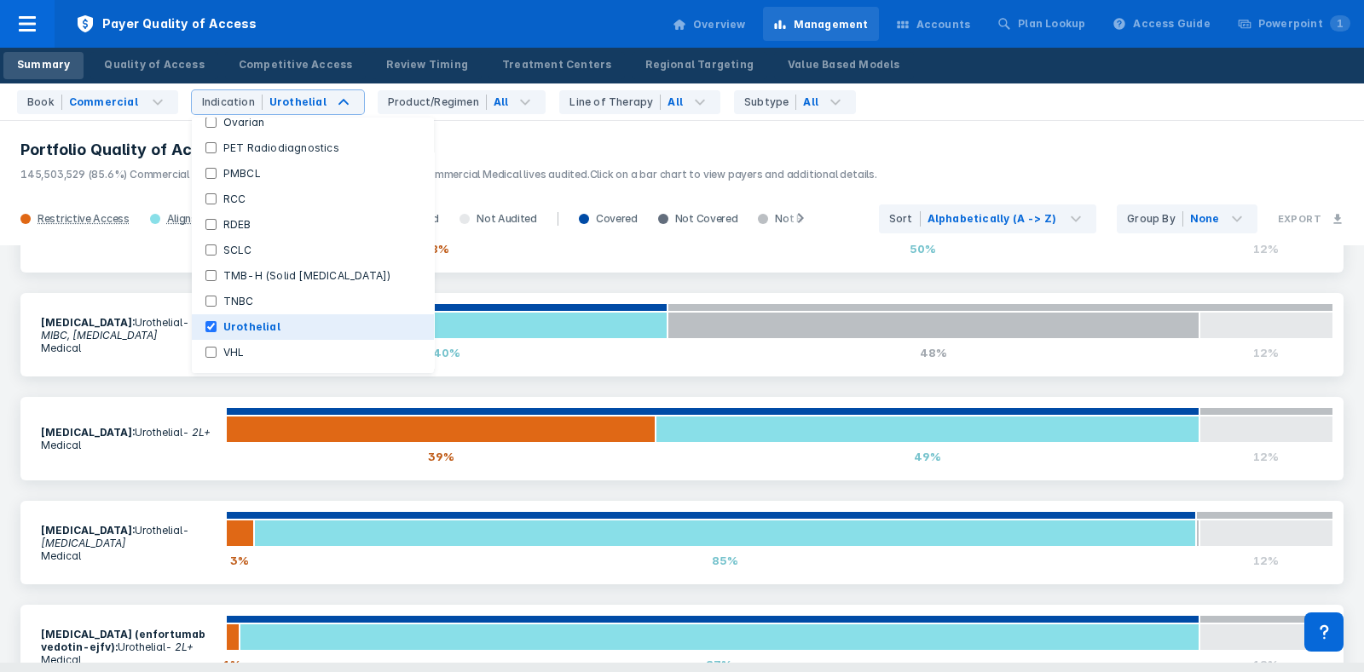
click at [251, 330] on label "Urothelial" at bounding box center [251, 327] width 71 height 15
click at [216, 330] on input "Urothelial" at bounding box center [210, 326] width 11 height 11
checkbox input "false"
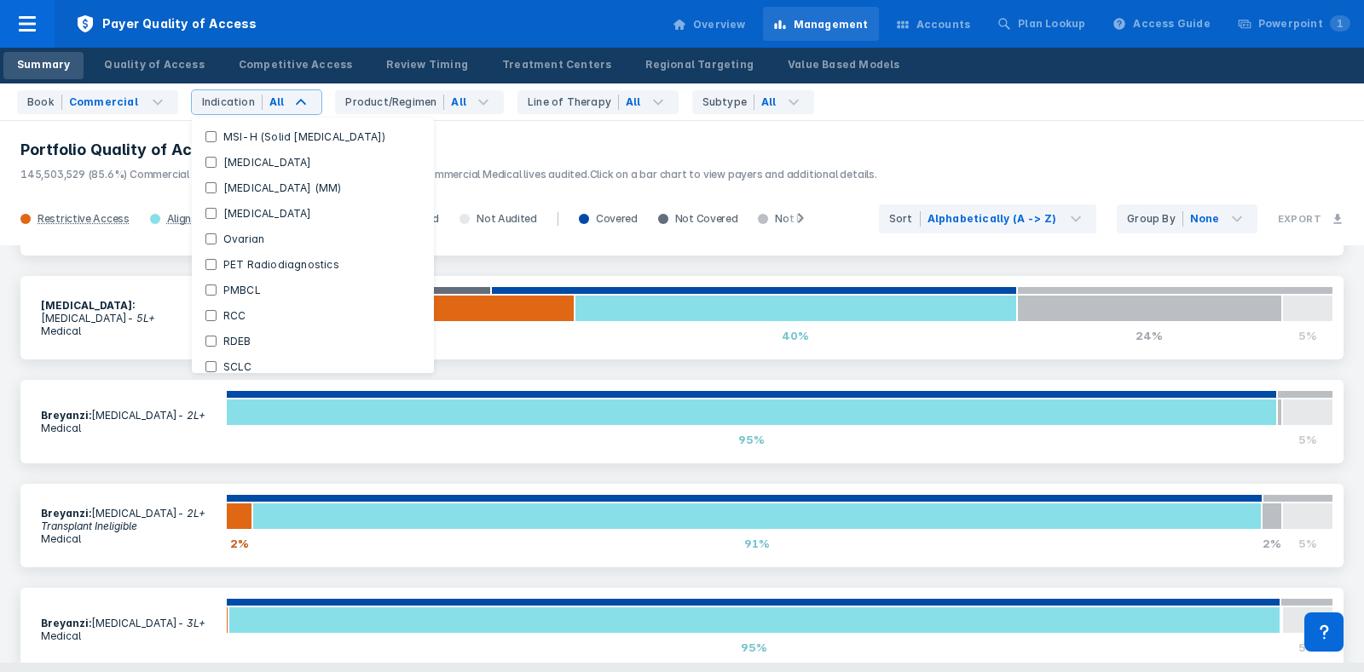
scroll to position [493, 0]
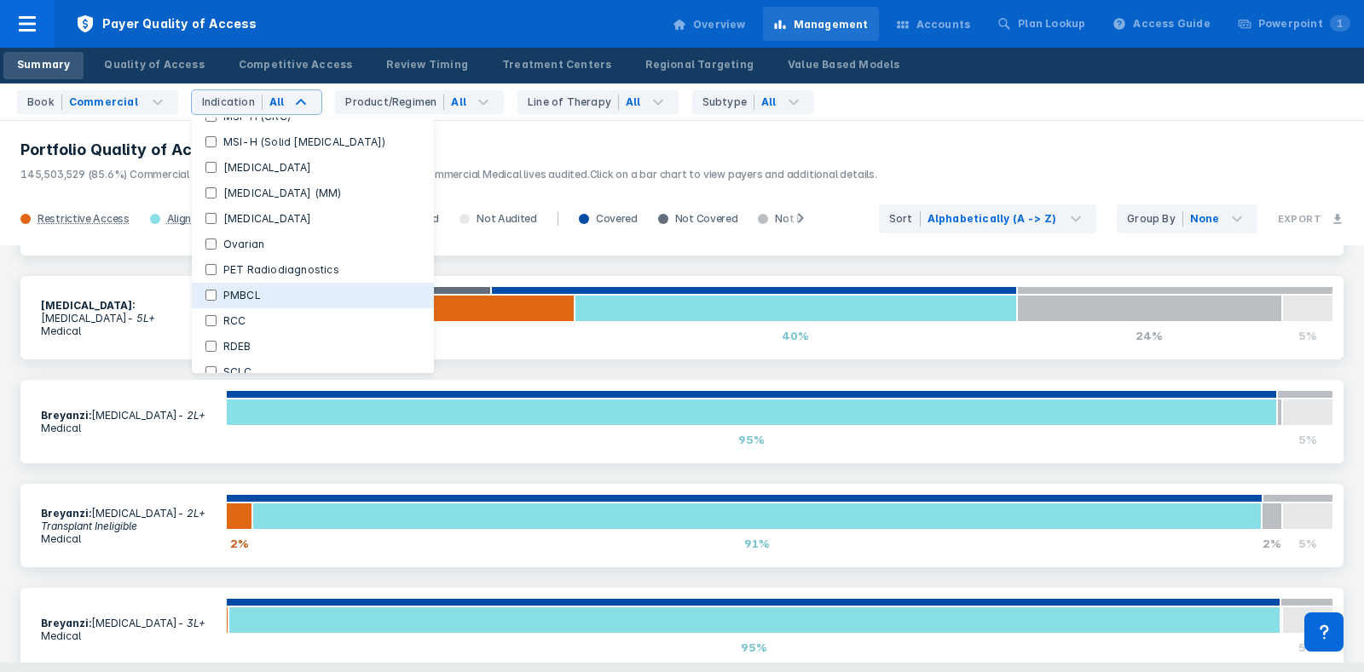
click at [260, 304] on button "PMBCL" at bounding box center [313, 296] width 242 height 26
checkbox Indications "false"
checkbox input "true"
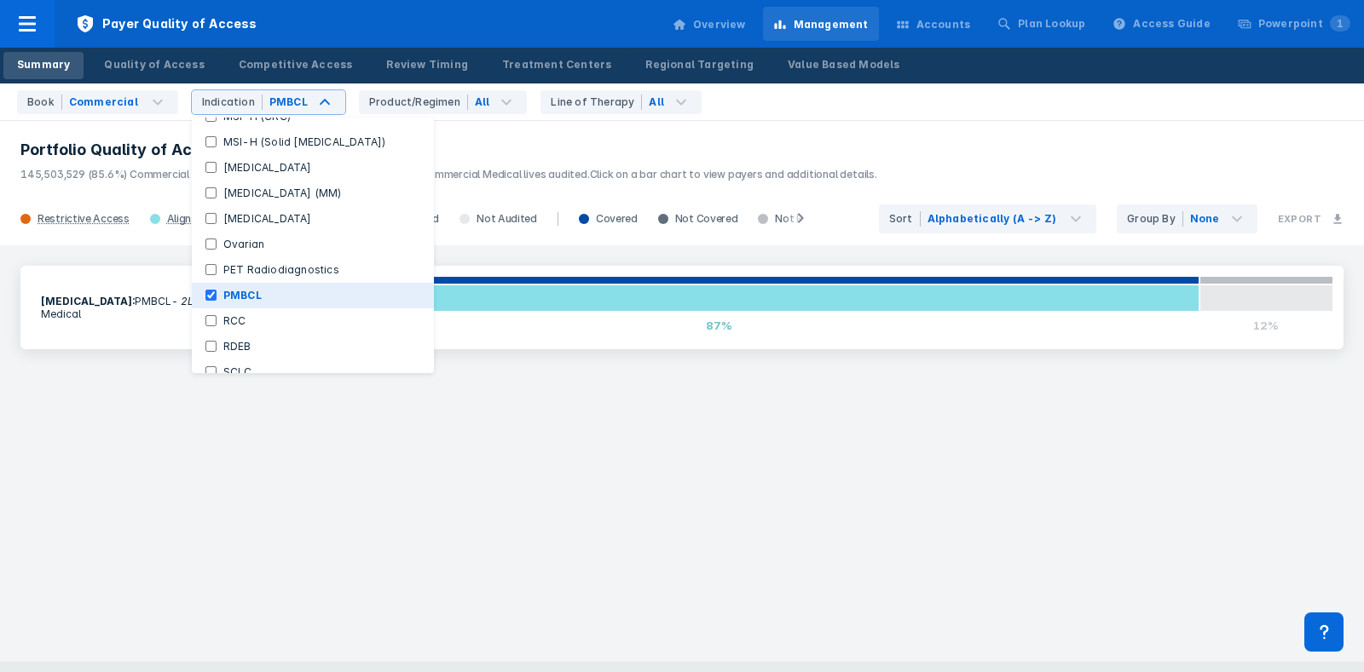
click at [260, 304] on button "PMBCL" at bounding box center [313, 296] width 242 height 26
checkbox Indications "true"
checkbox input "false"
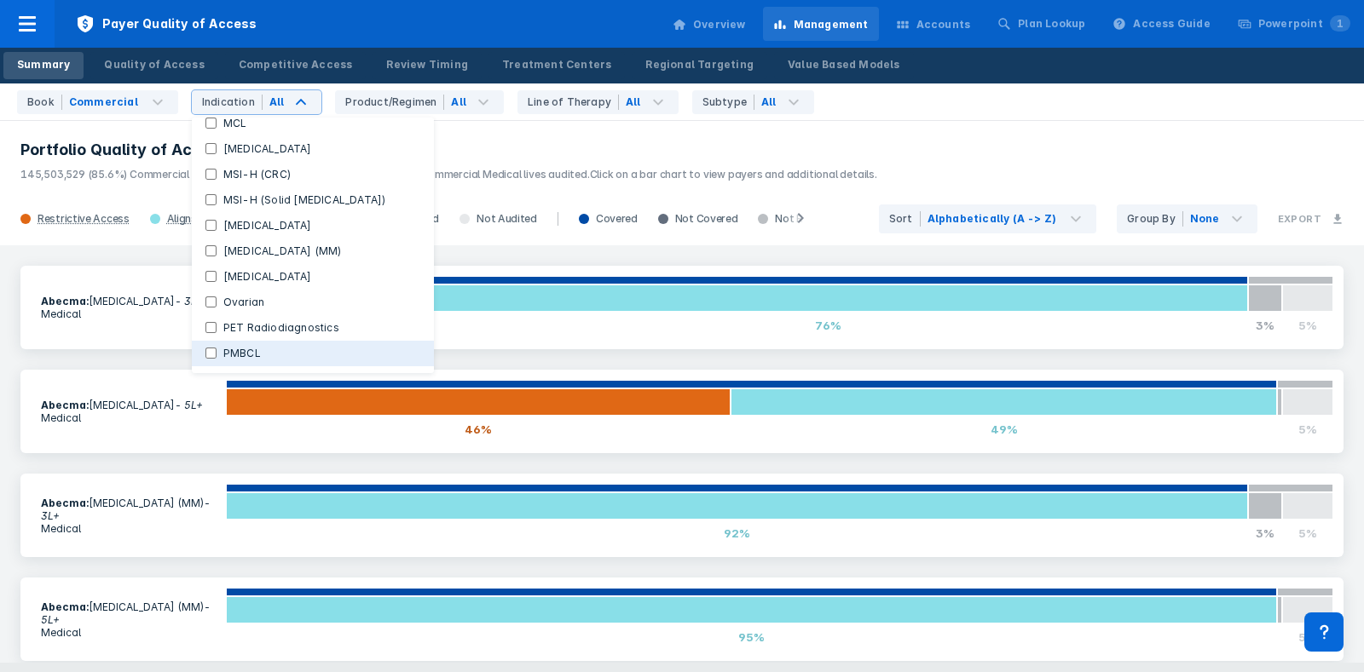
scroll to position [431, 0]
click at [260, 304] on label "Ovarian" at bounding box center [243, 306] width 55 height 15
click at [216, 304] on input "Ovarian" at bounding box center [210, 306] width 11 height 11
checkbox input "true"
checkbox Indications "false"
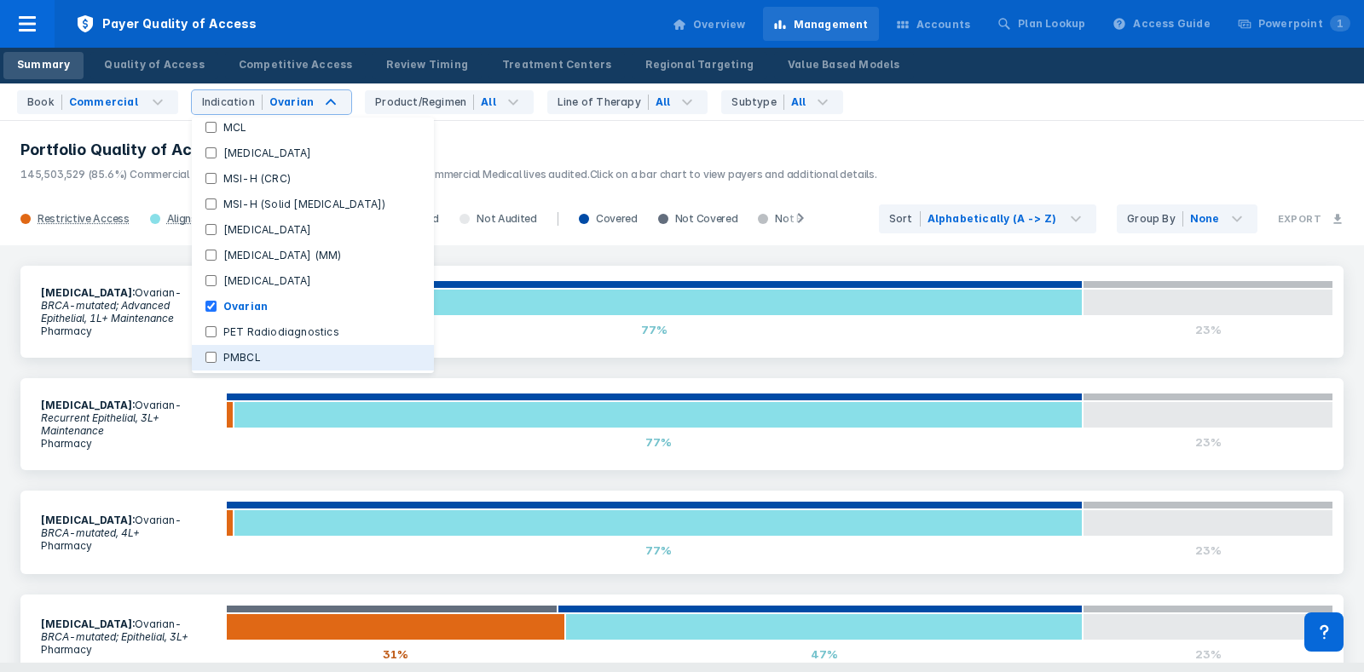
click at [260, 304] on label "Ovarian" at bounding box center [245, 306] width 58 height 15
click at [216, 304] on input "Ovarian" at bounding box center [210, 306] width 11 height 11
checkbox input "false"
checkbox Indications "true"
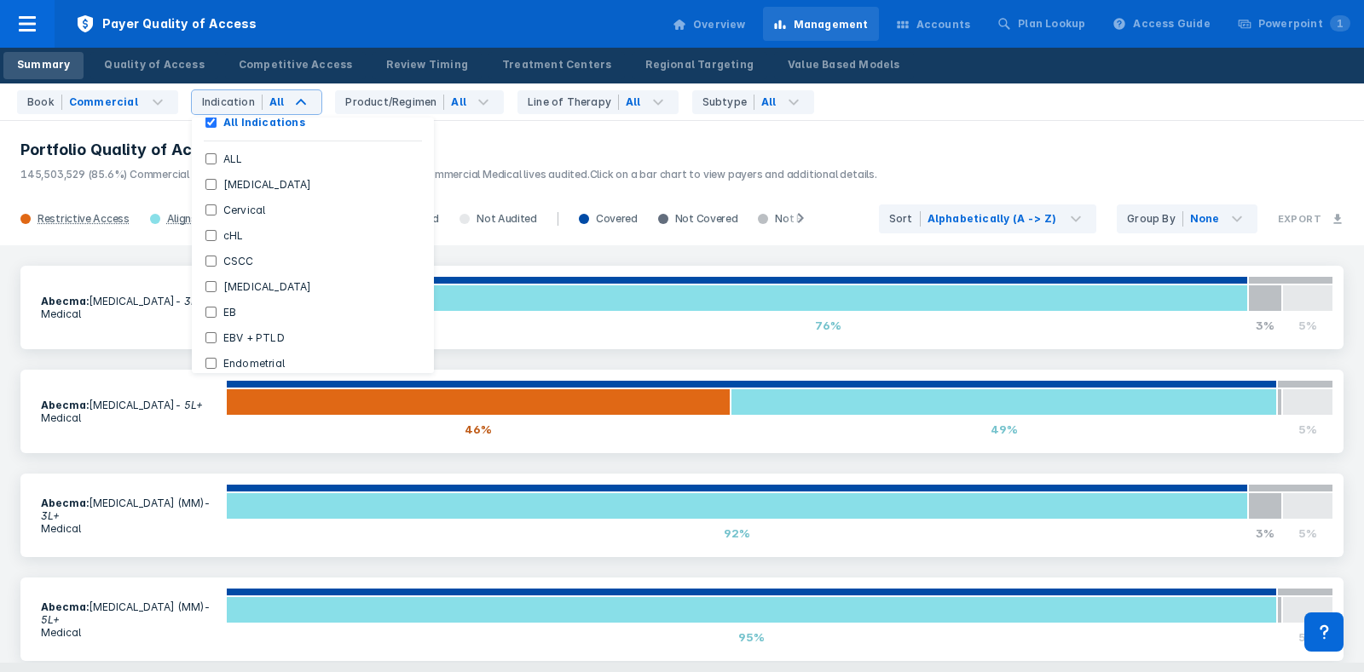
scroll to position [0, 0]
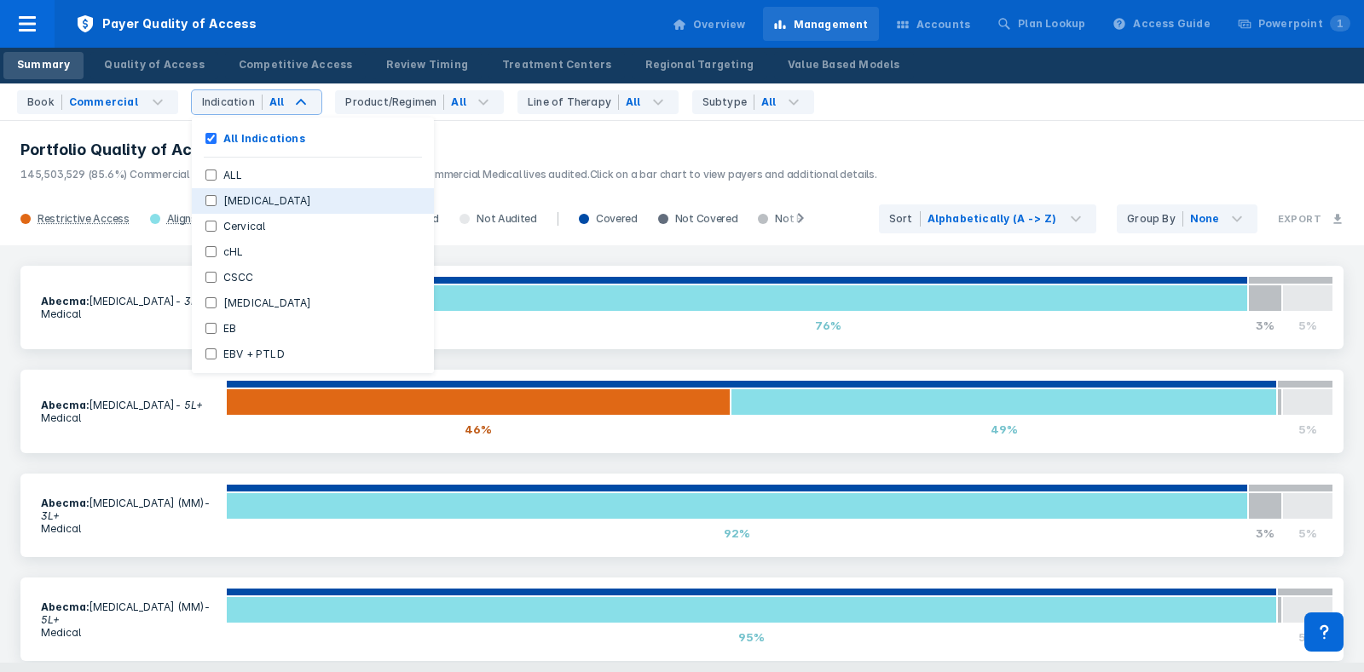
click at [260, 203] on label "[MEDICAL_DATA]" at bounding box center [267, 200] width 102 height 15
click at [216, 203] on Cancer "[MEDICAL_DATA]" at bounding box center [210, 200] width 11 height 11
checkbox Cancer "true"
checkbox Indications "false"
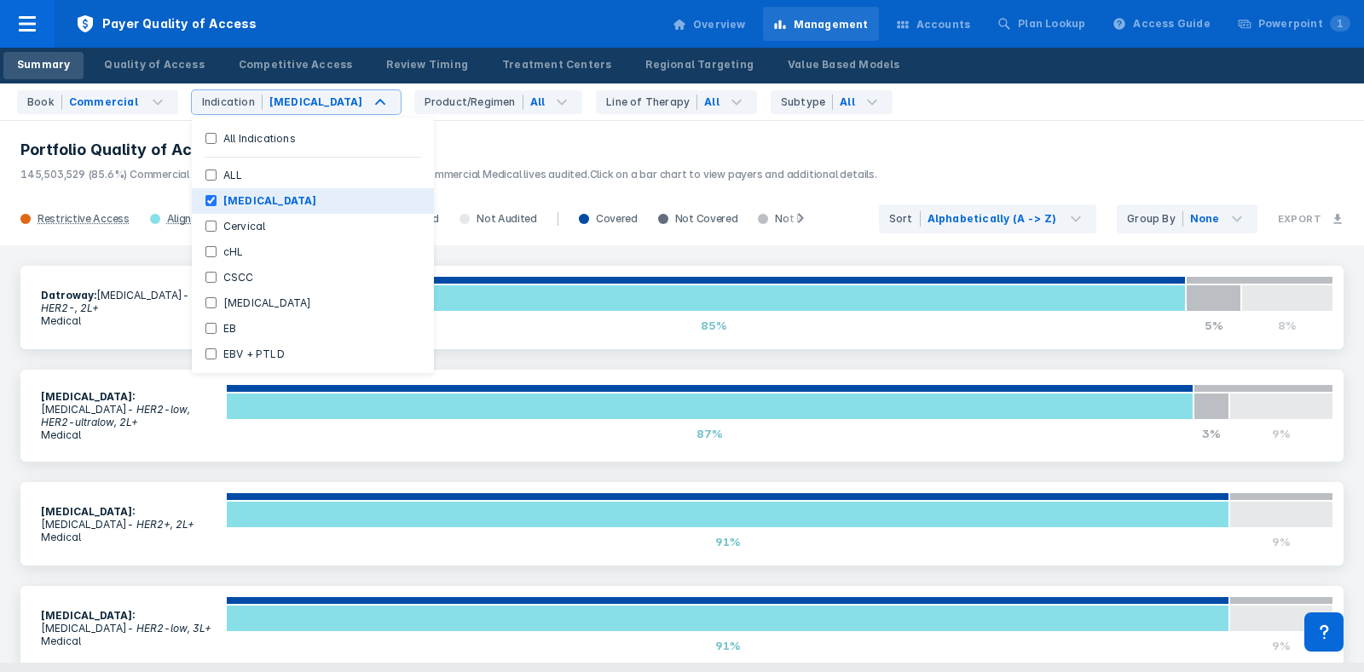
click at [234, 199] on label "[MEDICAL_DATA]" at bounding box center [269, 200] width 107 height 15
click at [216, 199] on Cancer "[MEDICAL_DATA]" at bounding box center [210, 200] width 11 height 11
checkbox Cancer "false"
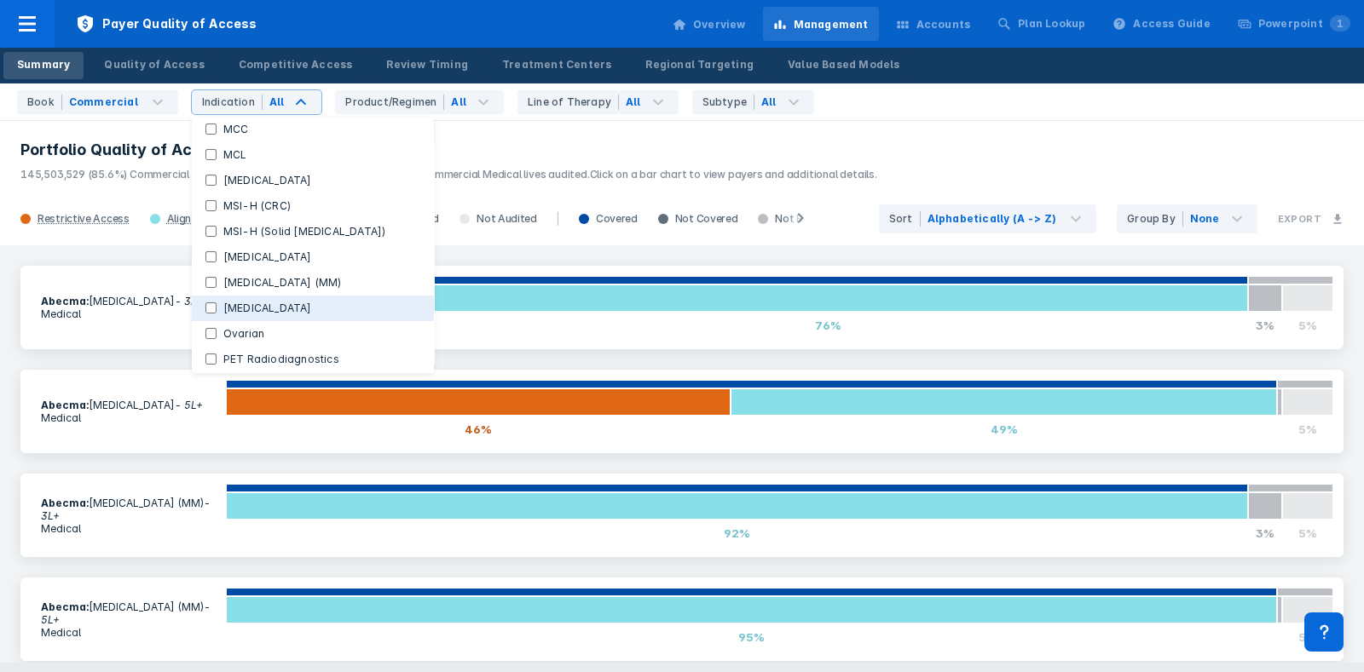
scroll to position [400, 0]
click at [245, 302] on button "[MEDICAL_DATA]" at bounding box center [313, 313] width 242 height 26
checkbox Indications "false"
checkbox input "true"
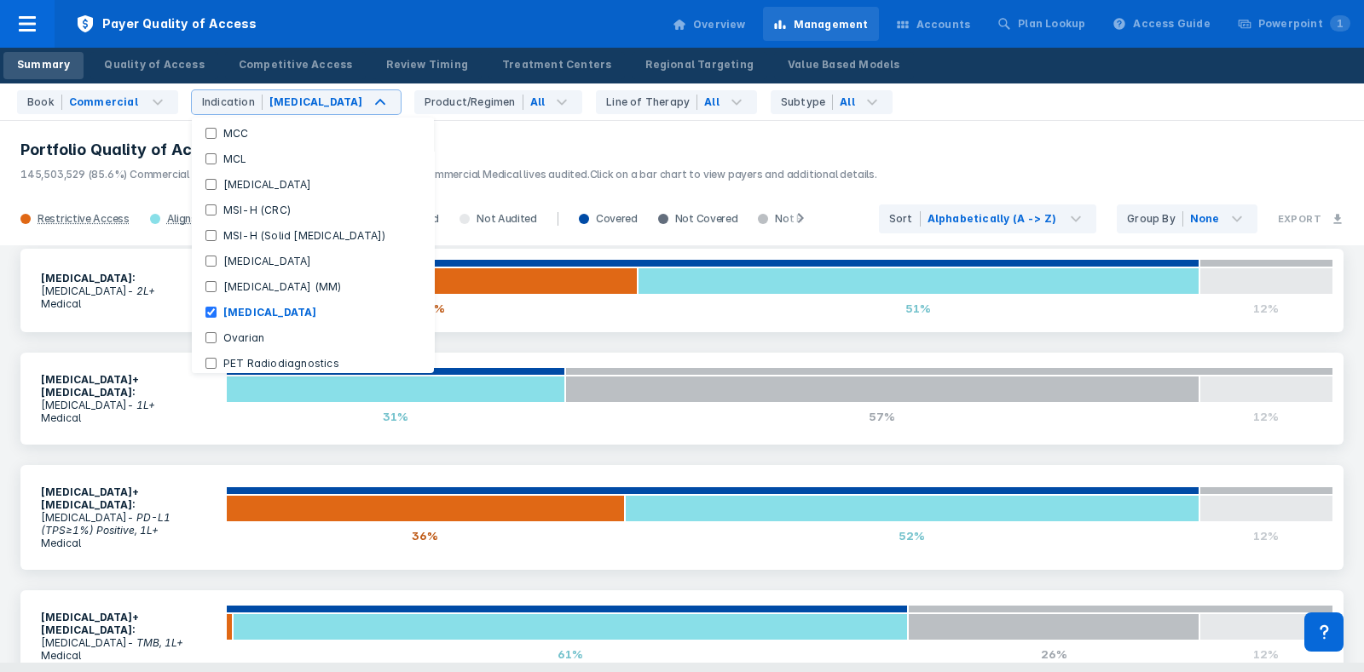
scroll to position [1264, 0]
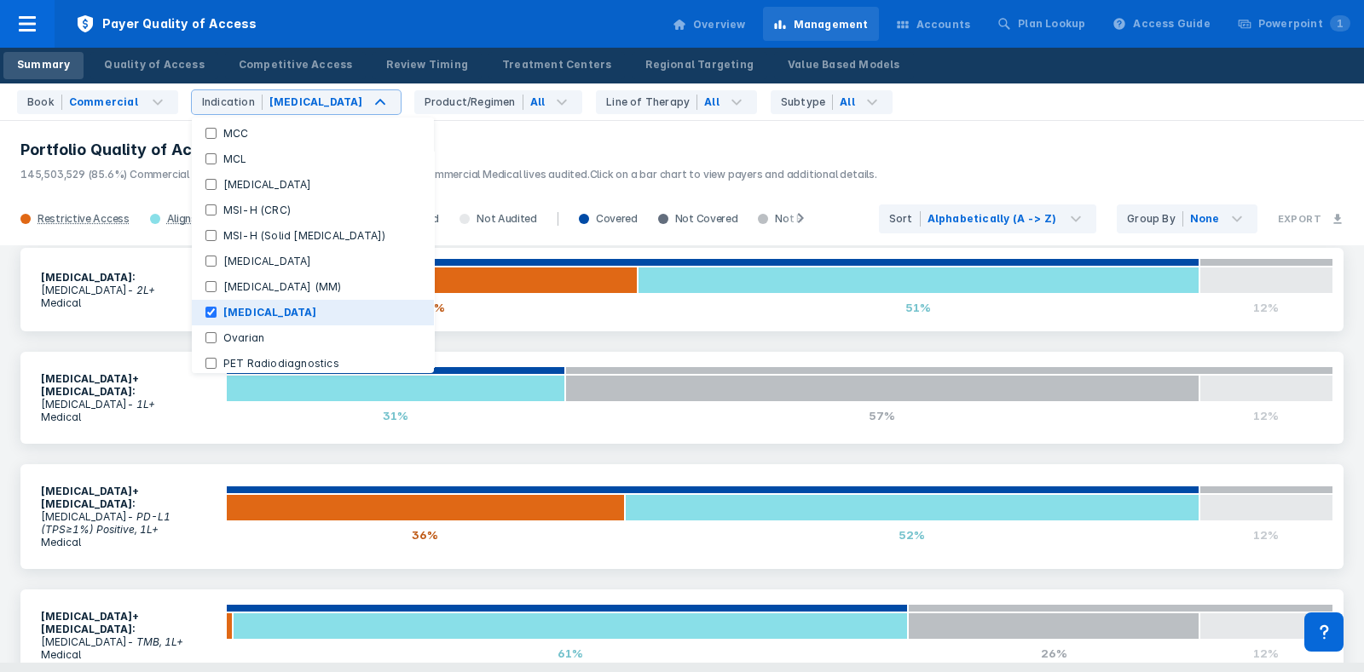
click at [239, 320] on button "[MEDICAL_DATA]" at bounding box center [313, 313] width 242 height 26
checkbox Indications "true"
checkbox input "false"
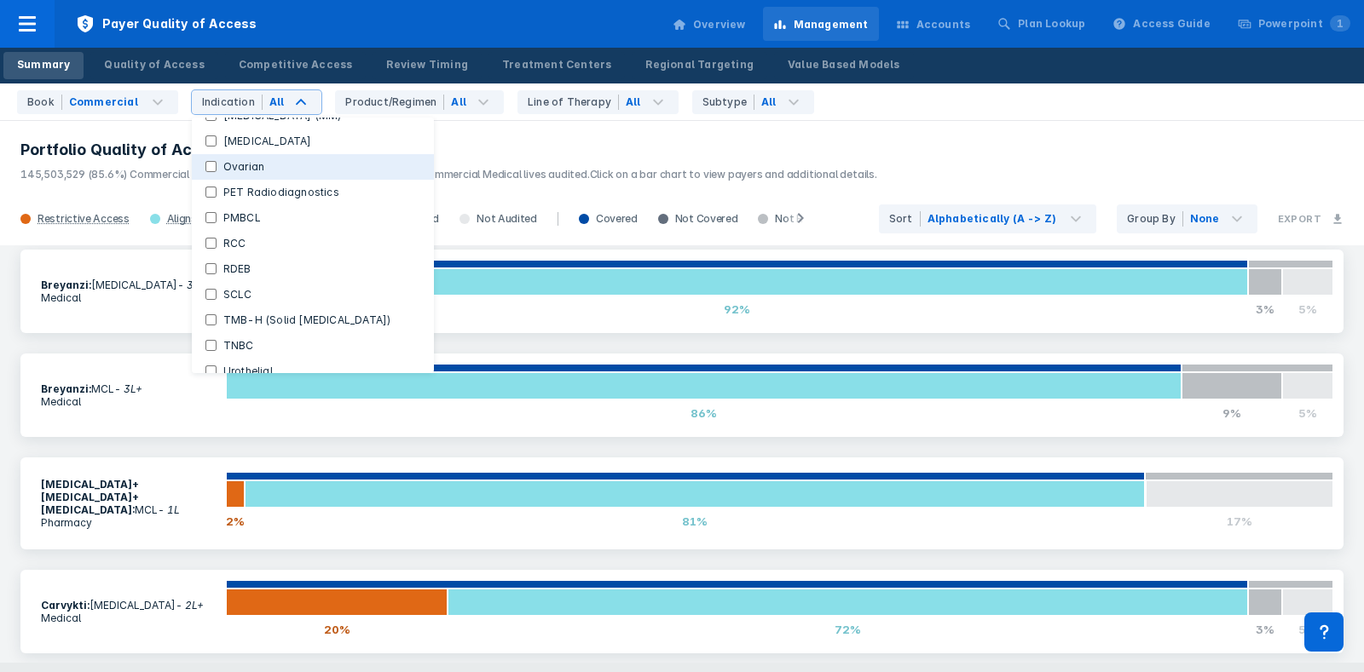
scroll to position [580, 0]
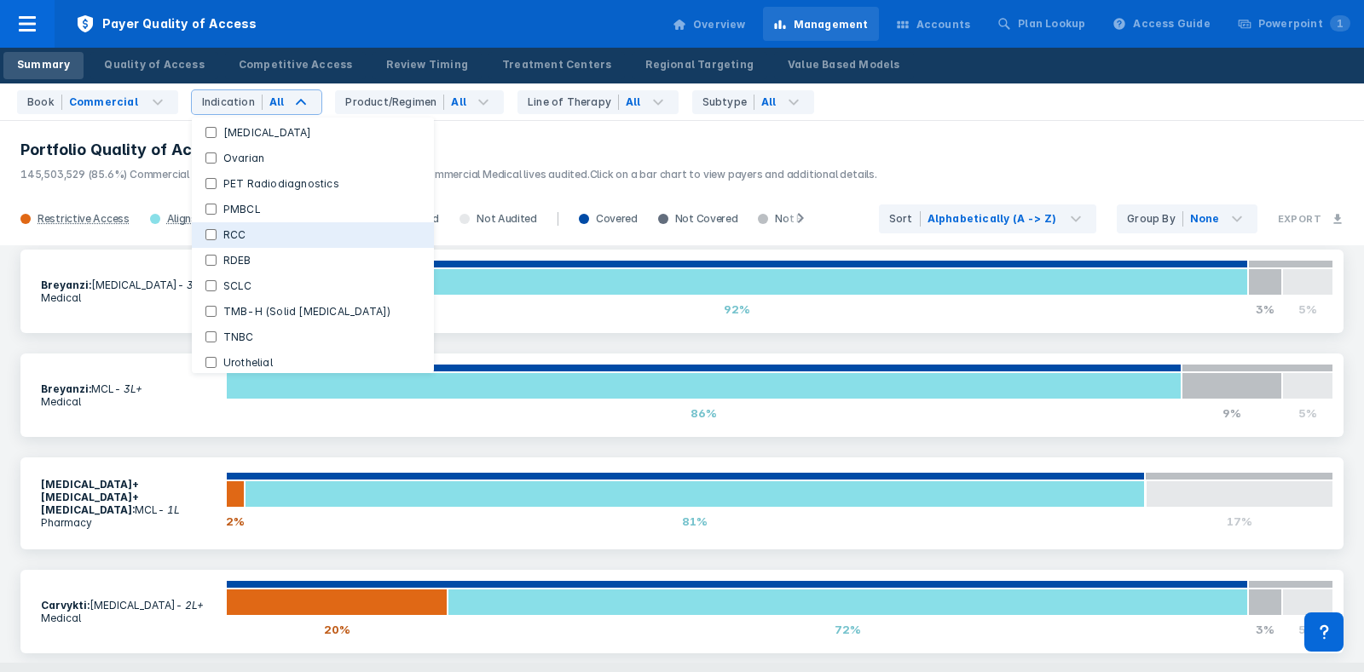
click at [246, 241] on button "RCC" at bounding box center [313, 235] width 242 height 26
checkbox Indications "false"
checkbox input "true"
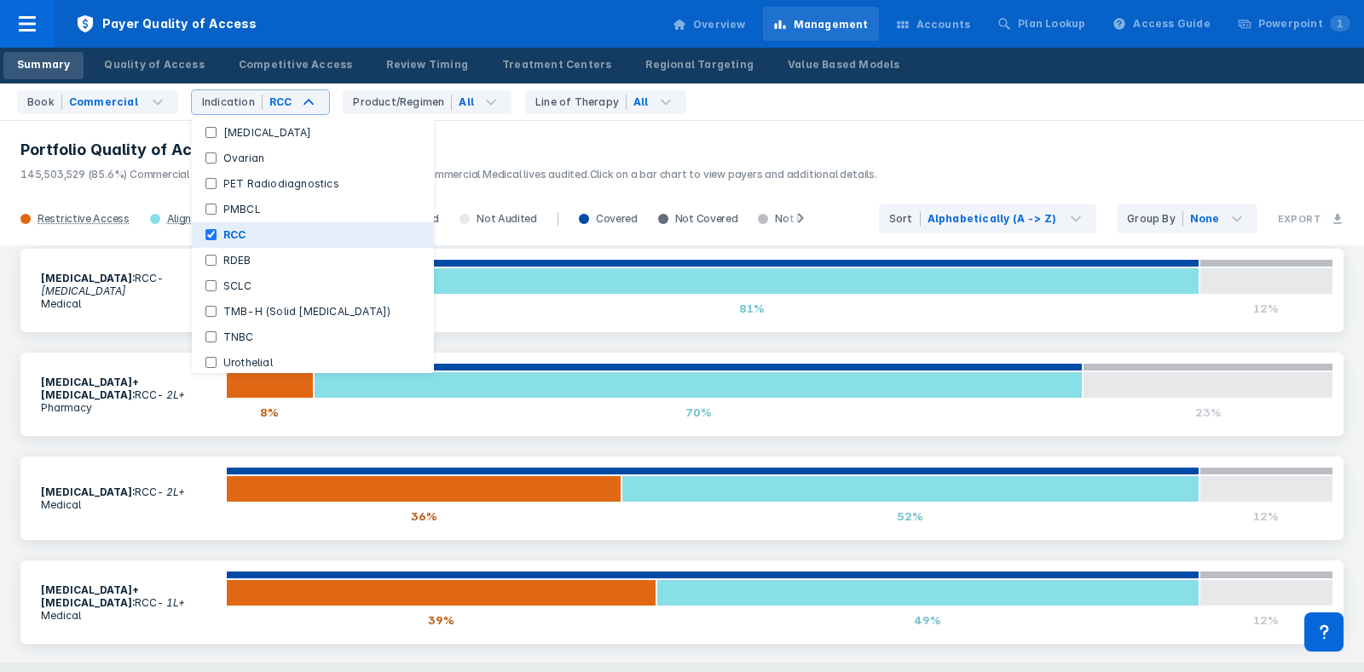
click at [246, 241] on button "RCC" at bounding box center [313, 235] width 242 height 26
checkbox Indications "true"
checkbox input "false"
